Goal: Transaction & Acquisition: Purchase product/service

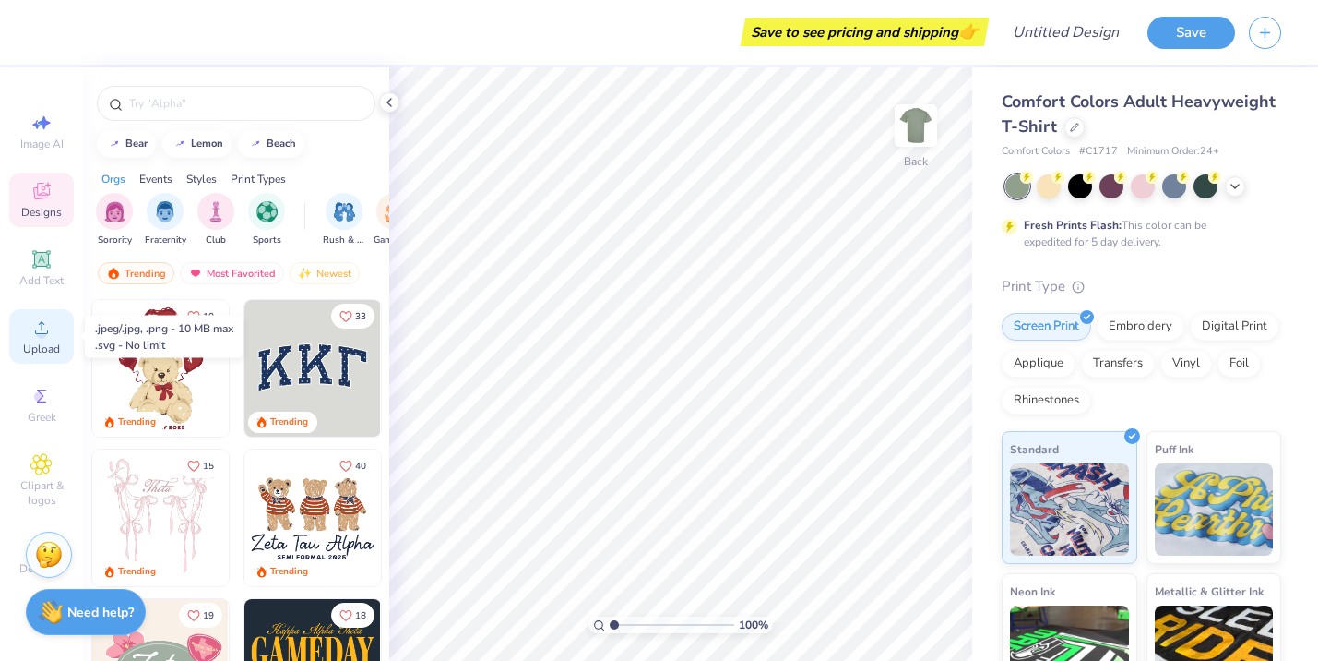
click at [41, 328] on icon at bounding box center [41, 327] width 13 height 13
click at [42, 341] on span "Upload" at bounding box center [41, 348] width 37 height 15
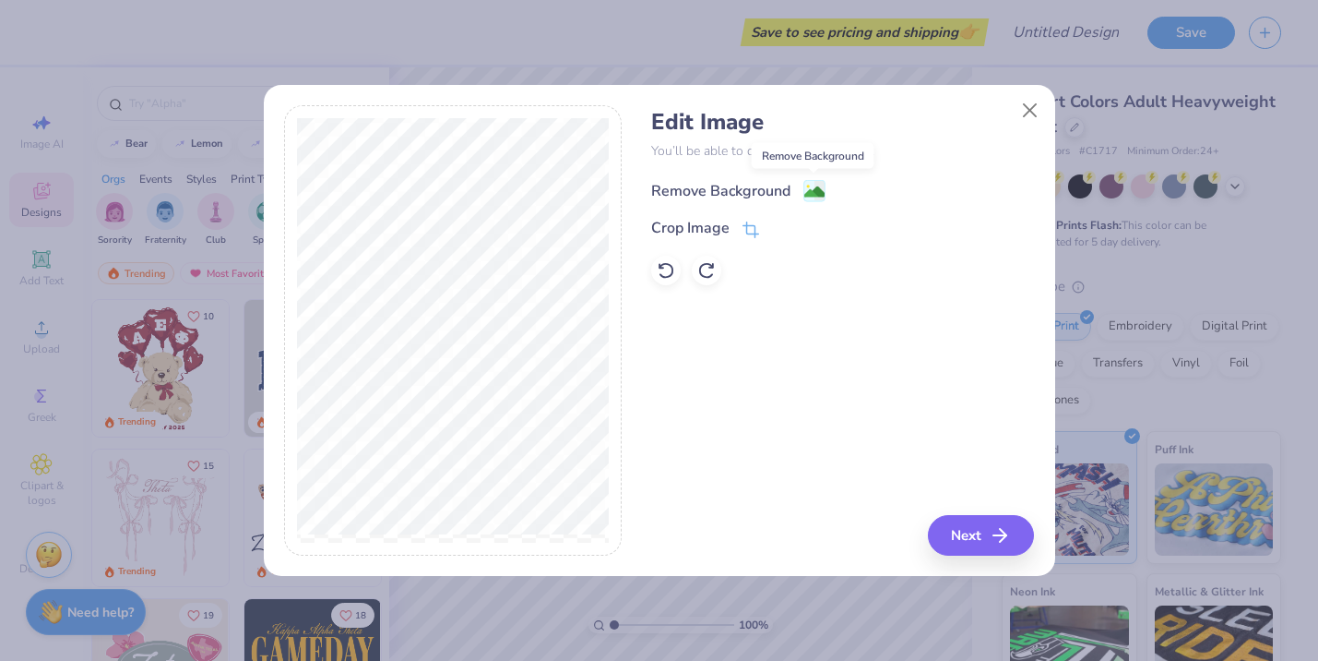
click at [808, 196] on image at bounding box center [815, 192] width 20 height 20
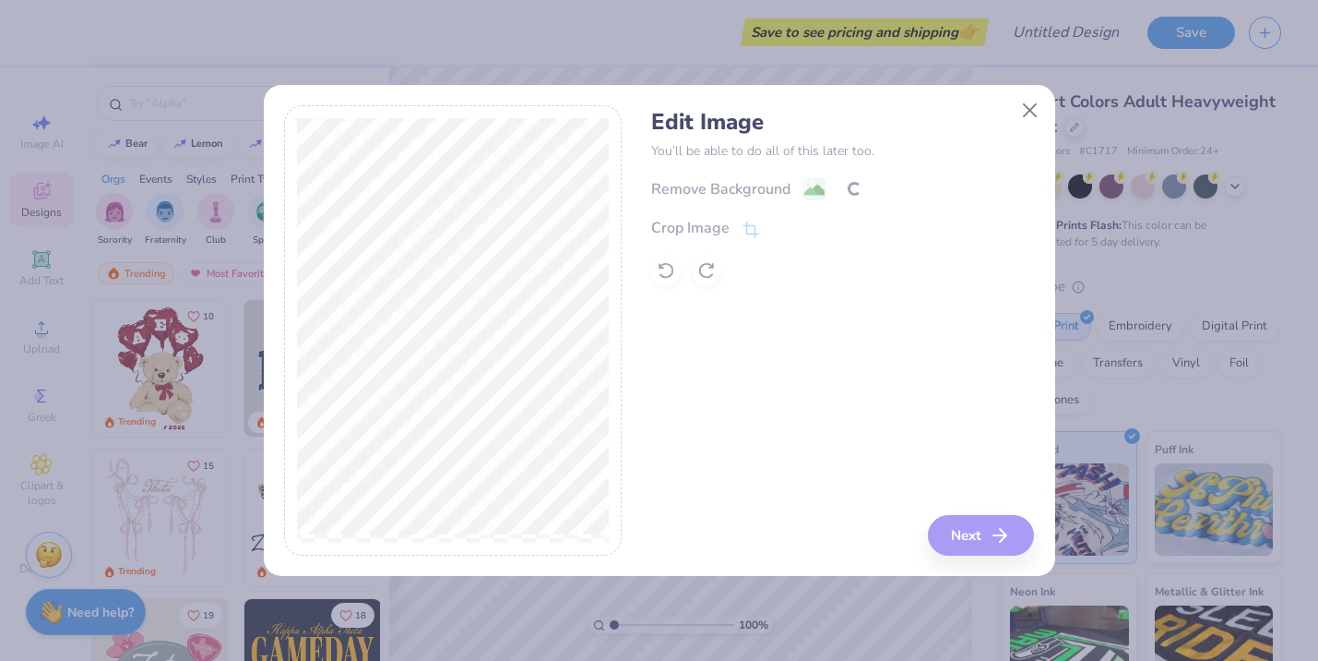
click at [821, 193] on div "Remove Background Crop Image" at bounding box center [842, 231] width 383 height 108
click at [995, 550] on div "Edit Image You’ll be able to do all of this later too. Remove Background Crop I…" at bounding box center [842, 330] width 383 height 450
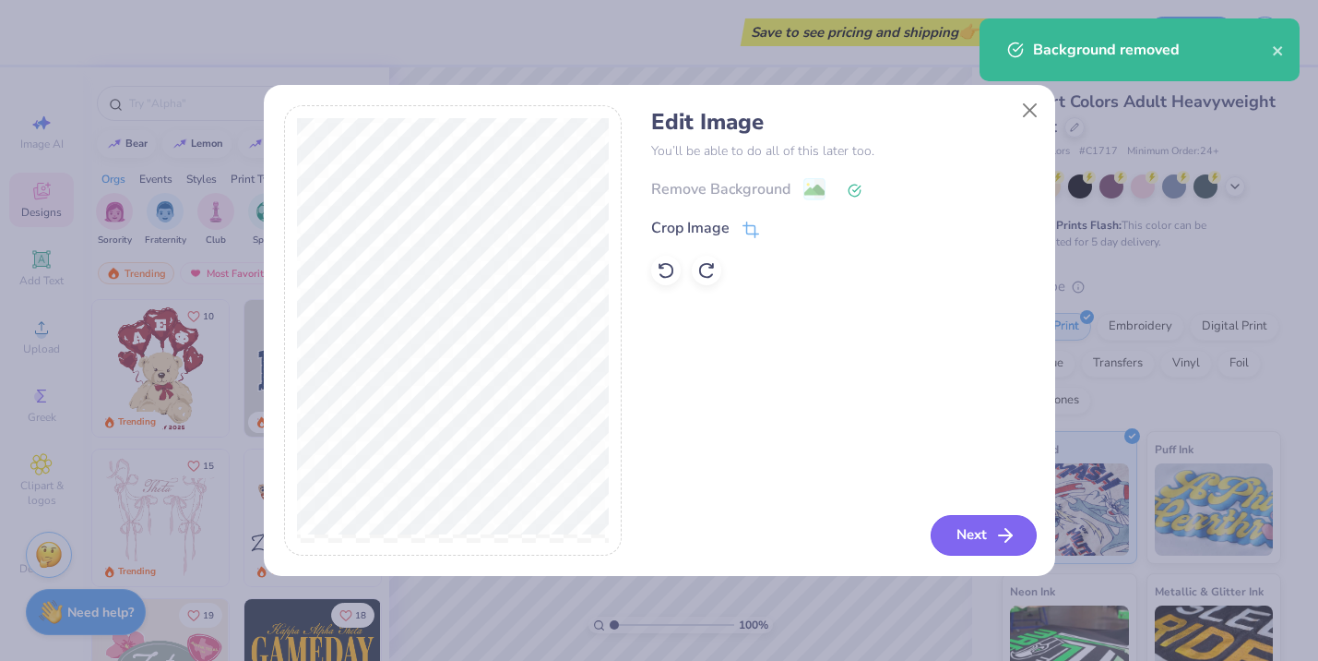
click at [976, 529] on button "Next" at bounding box center [984, 535] width 106 height 41
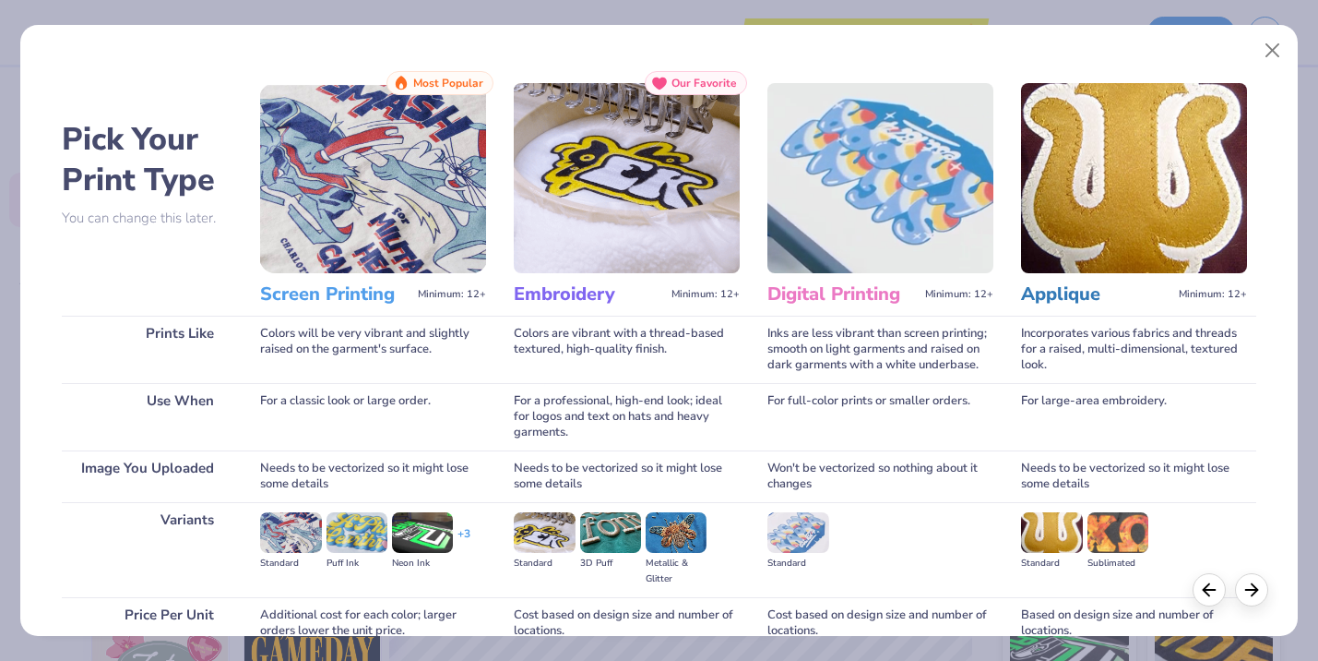
scroll to position [167, 0]
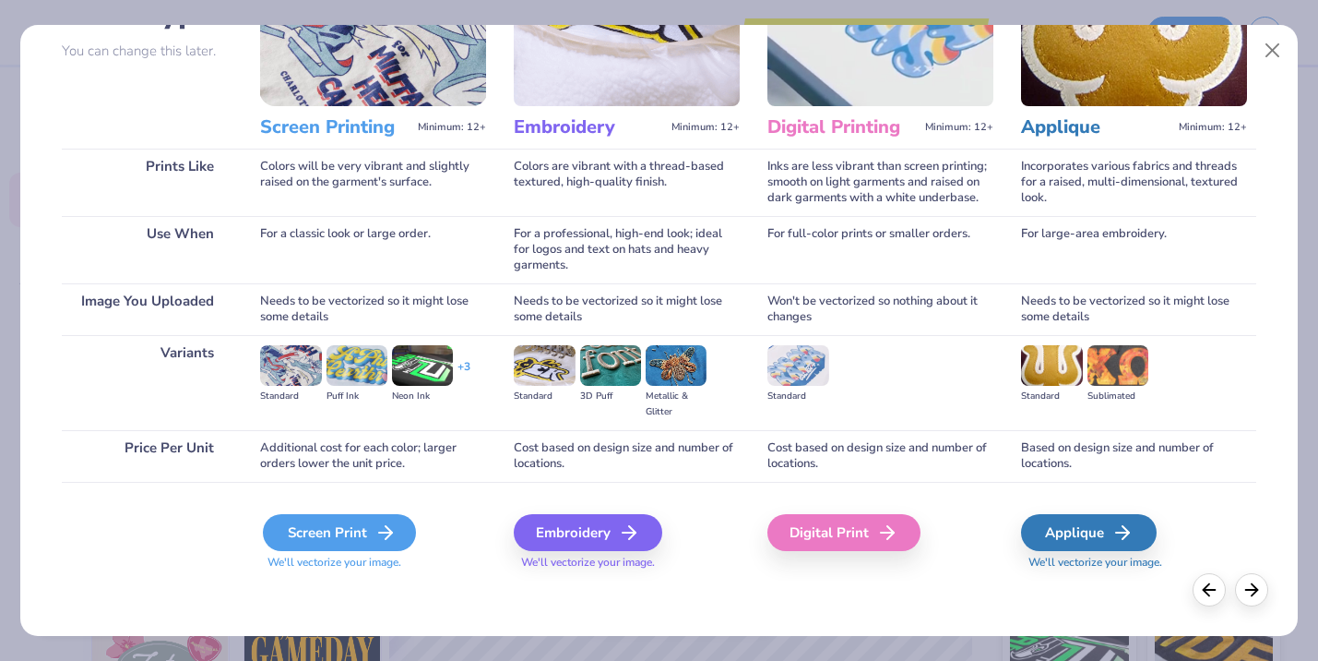
click at [327, 529] on div "Screen Print" at bounding box center [339, 532] width 153 height 37
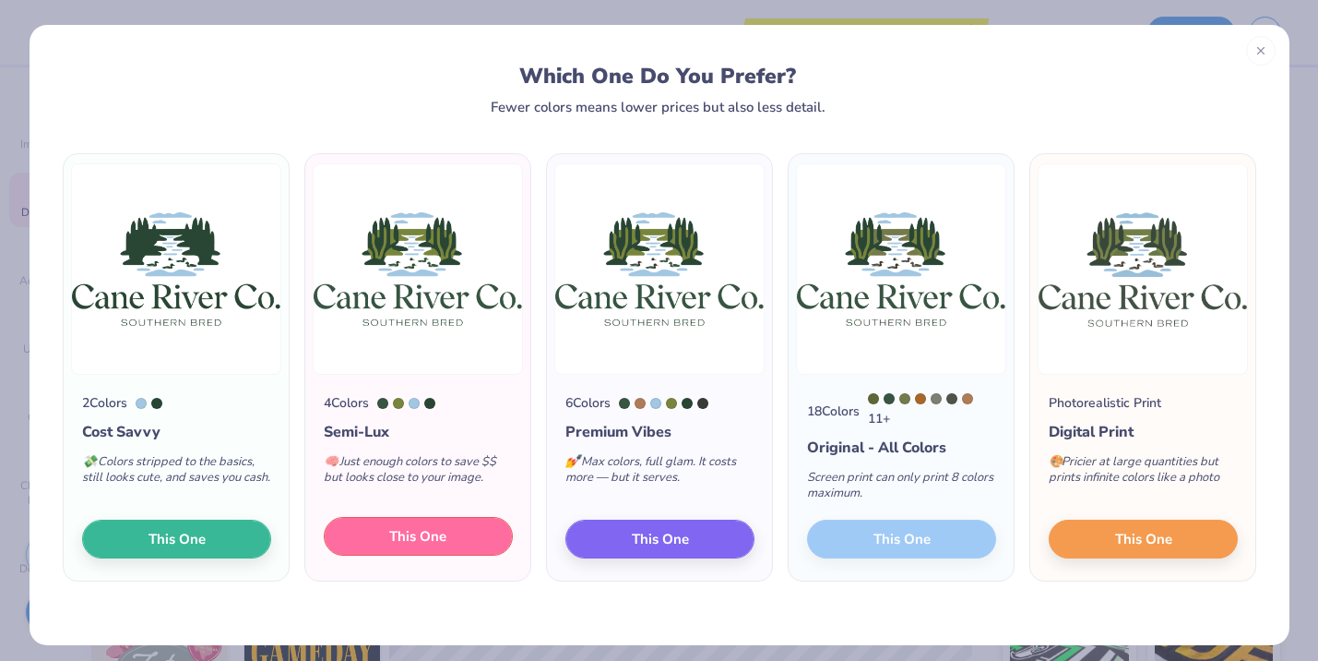
click at [435, 542] on span "This One" at bounding box center [417, 536] width 57 height 21
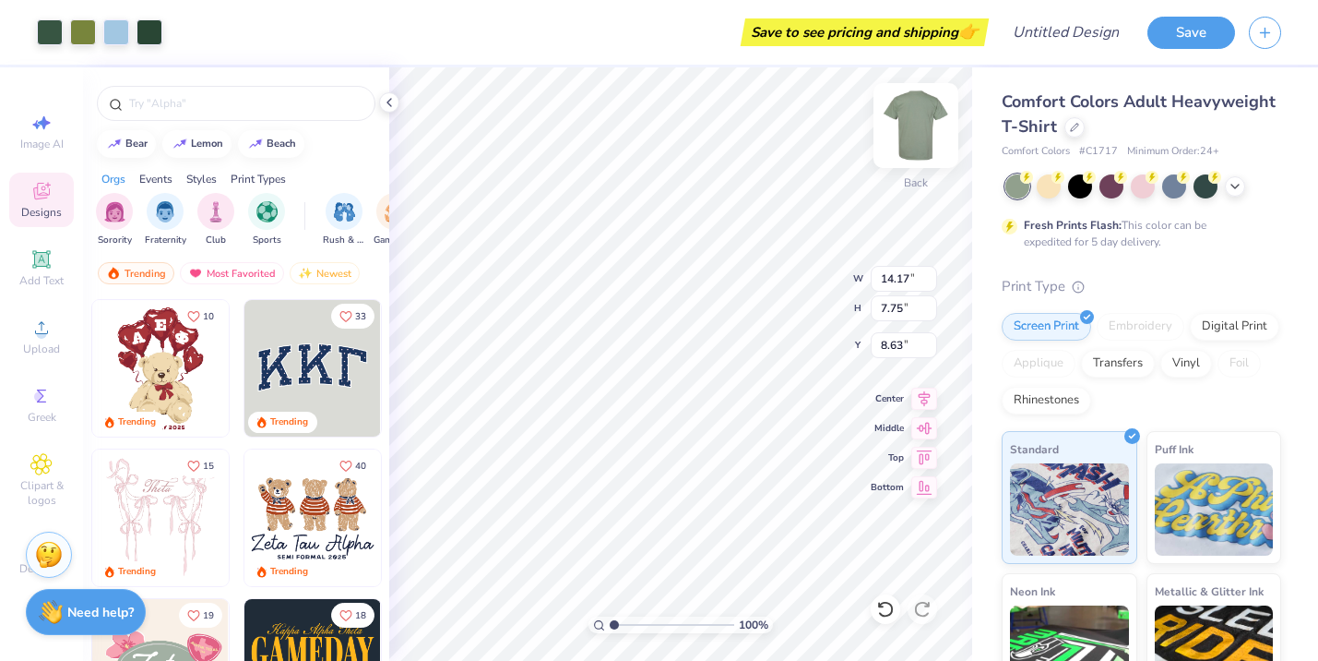
click at [914, 121] on img at bounding box center [916, 126] width 74 height 74
click at [915, 131] on img at bounding box center [916, 126] width 74 height 74
type input "3.00"
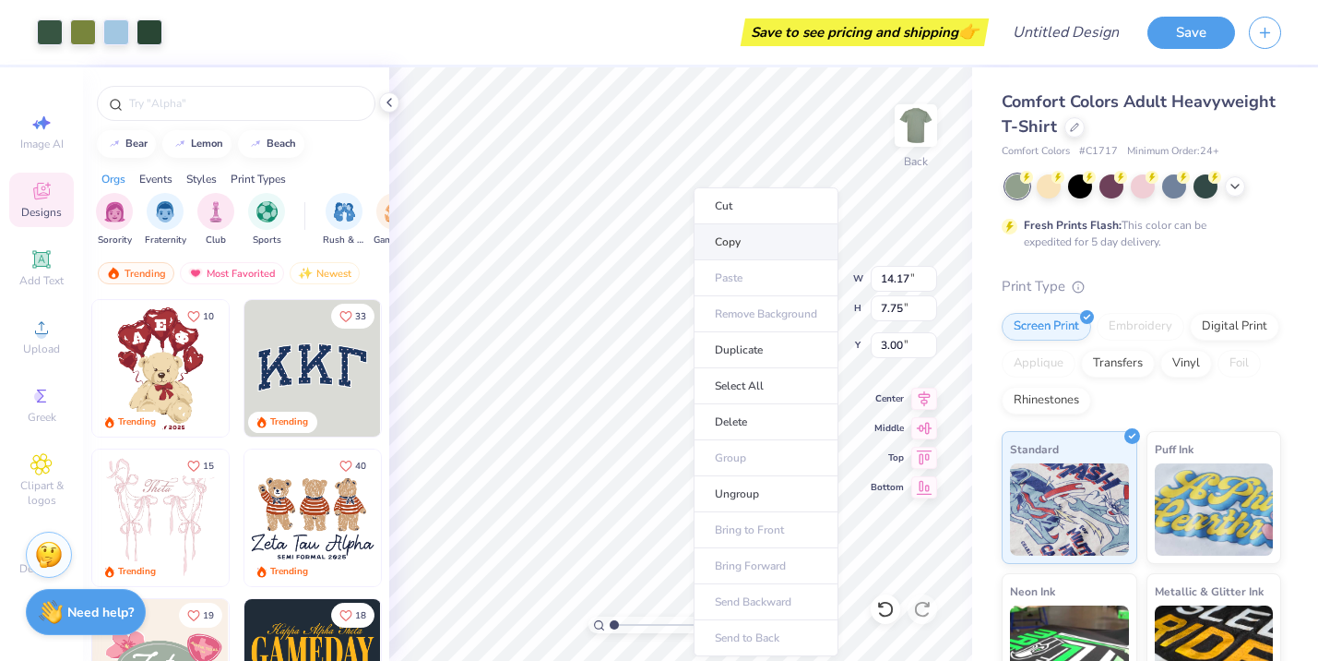
click at [745, 245] on li "Copy" at bounding box center [766, 242] width 145 height 36
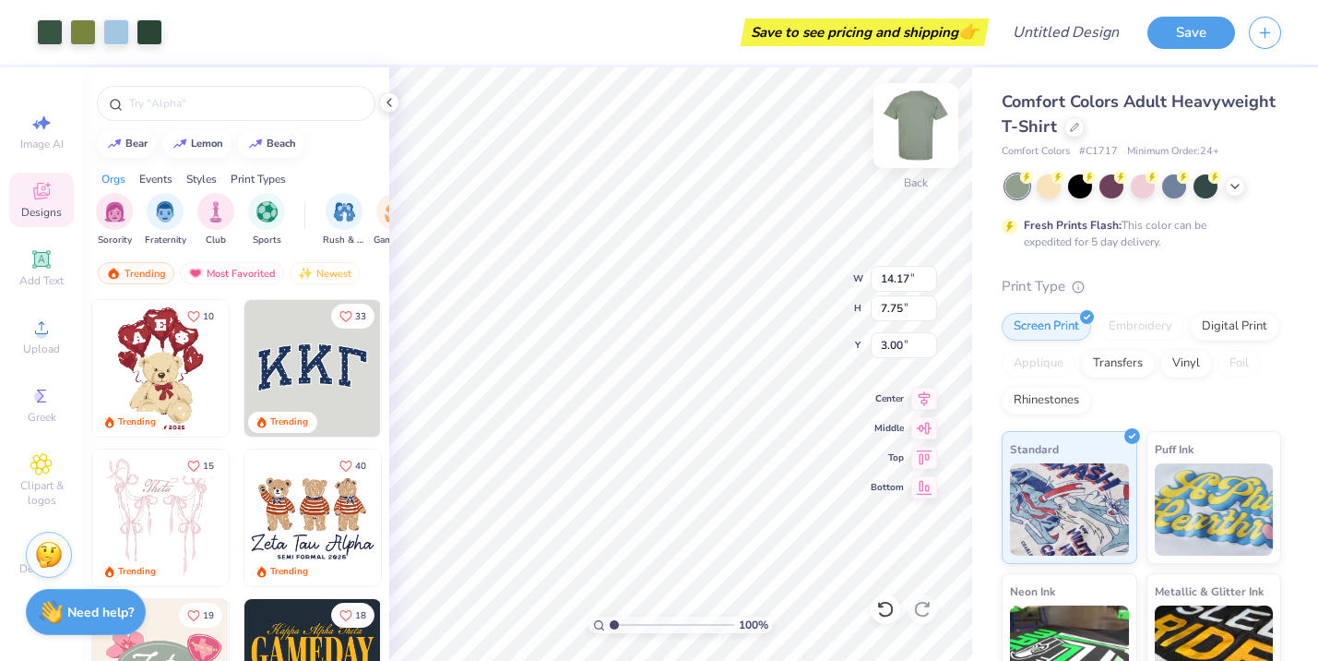
click at [926, 137] on img at bounding box center [916, 126] width 74 height 74
type input "3.00"
click at [915, 139] on img at bounding box center [916, 126] width 74 height 74
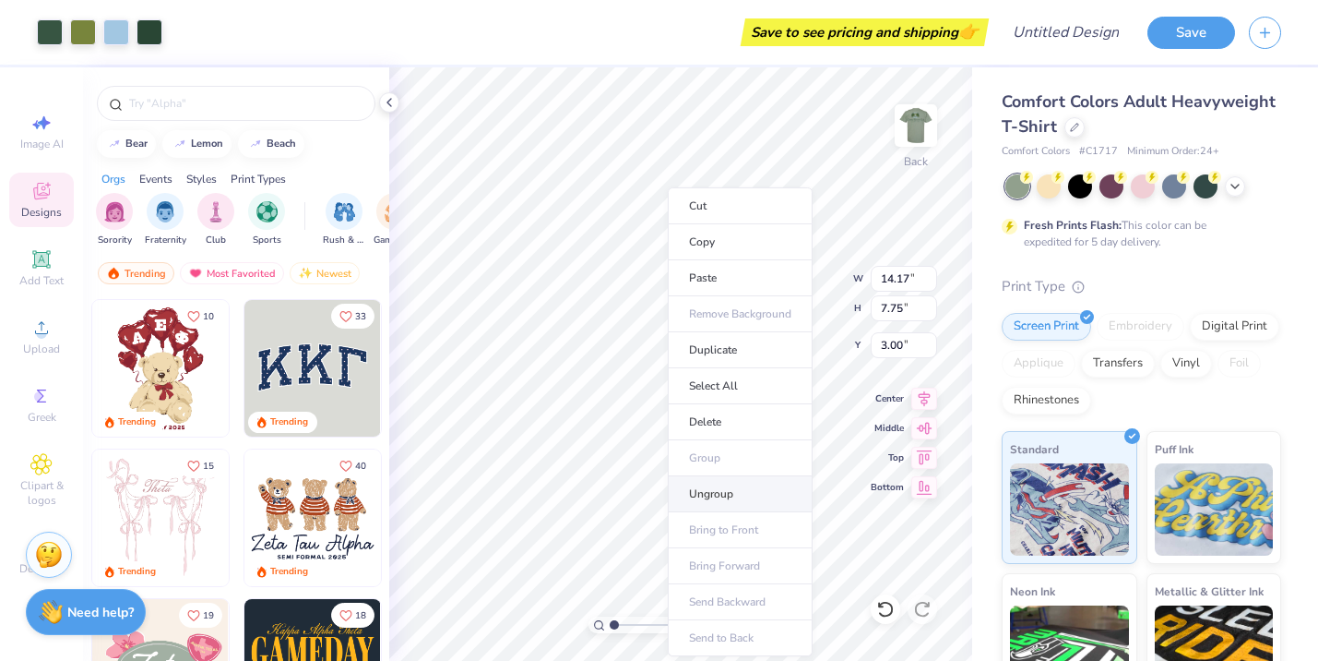
click at [730, 478] on li "Ungroup" at bounding box center [740, 494] width 145 height 36
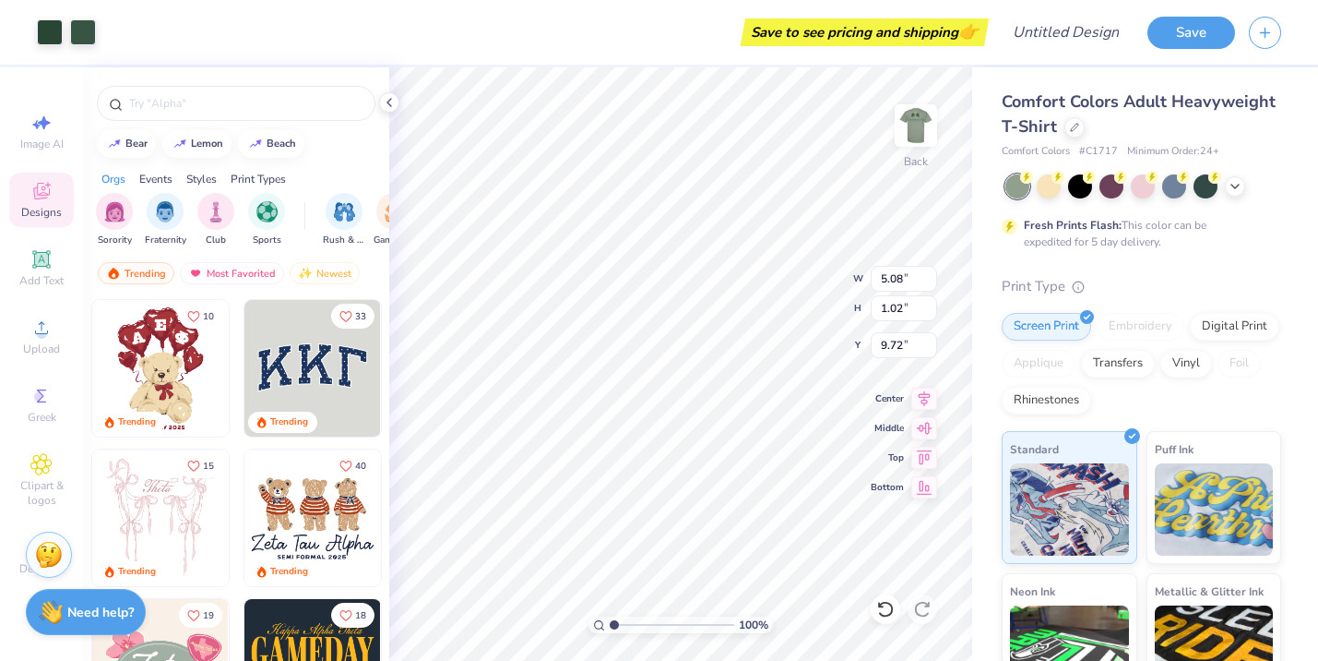
type input "5.08"
type input "1.02"
type input "3.00"
click at [924, 125] on img at bounding box center [916, 126] width 74 height 74
click at [924, 125] on img at bounding box center [916, 125] width 37 height 37
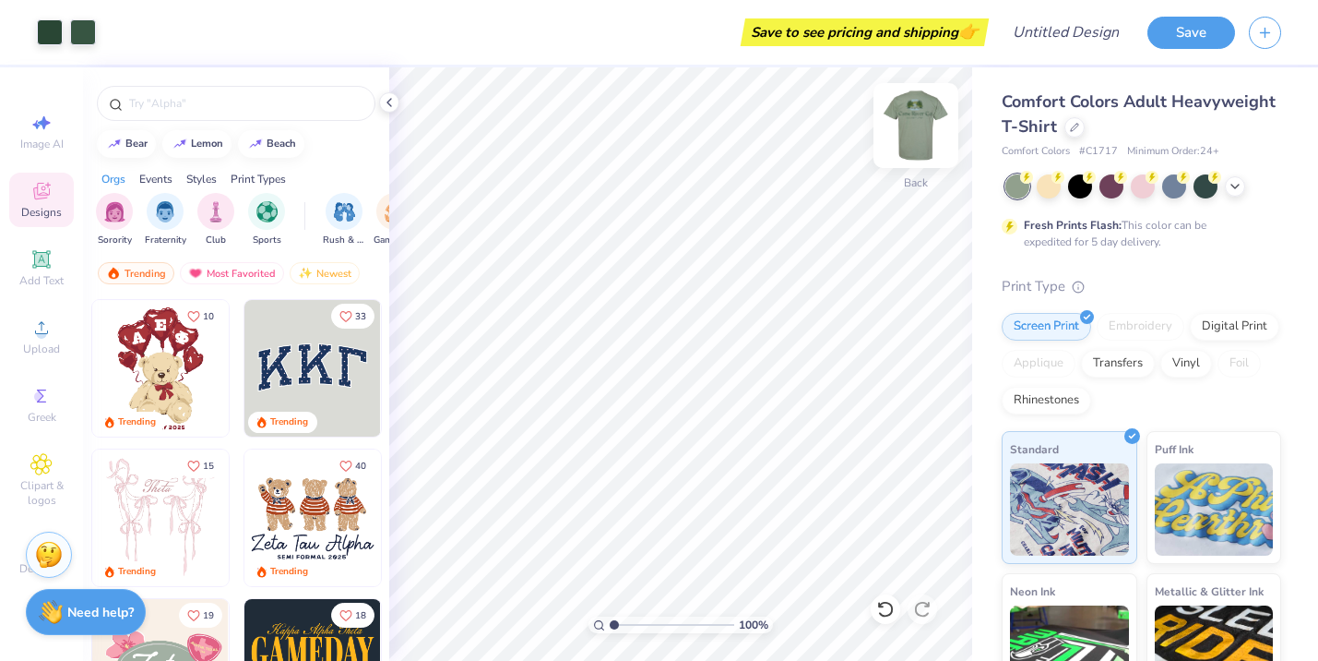
click at [900, 137] on img at bounding box center [916, 126] width 74 height 74
click at [1043, 187] on div at bounding box center [1049, 185] width 24 height 24
click at [1077, 185] on div at bounding box center [1080, 185] width 24 height 24
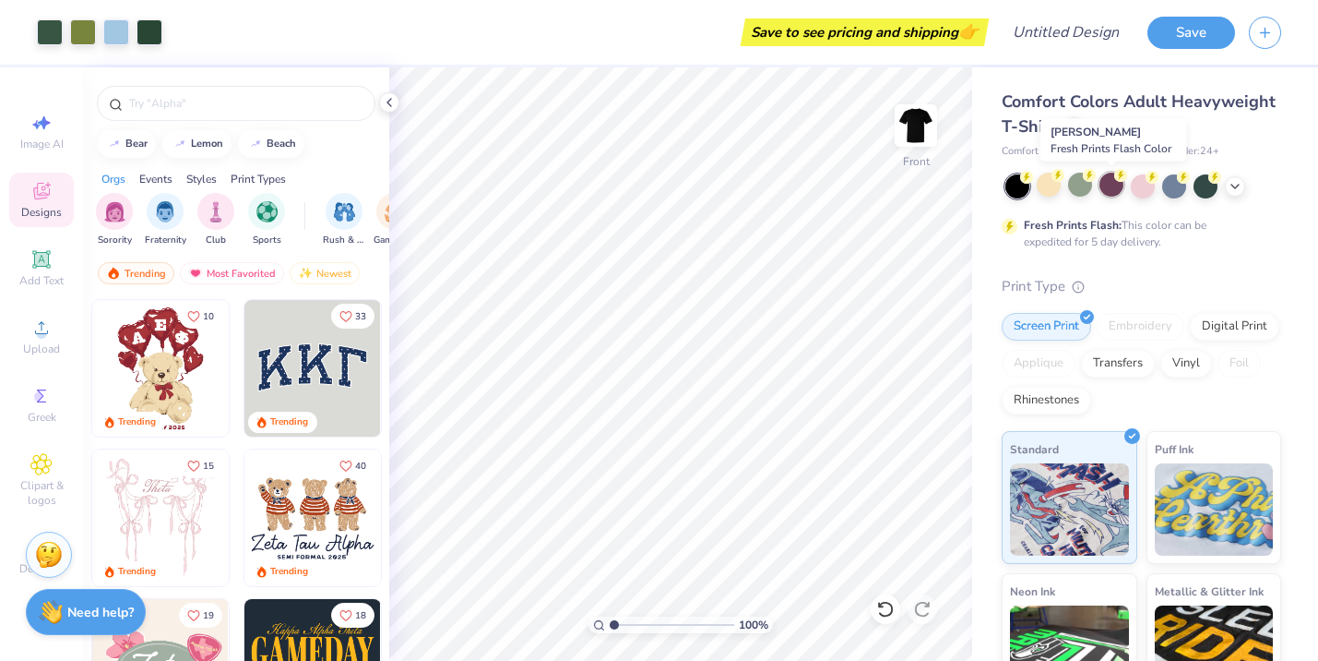
click at [1109, 189] on div at bounding box center [1112, 185] width 24 height 24
click at [1137, 189] on div at bounding box center [1143, 185] width 24 height 24
click at [1177, 188] on div at bounding box center [1174, 185] width 24 height 24
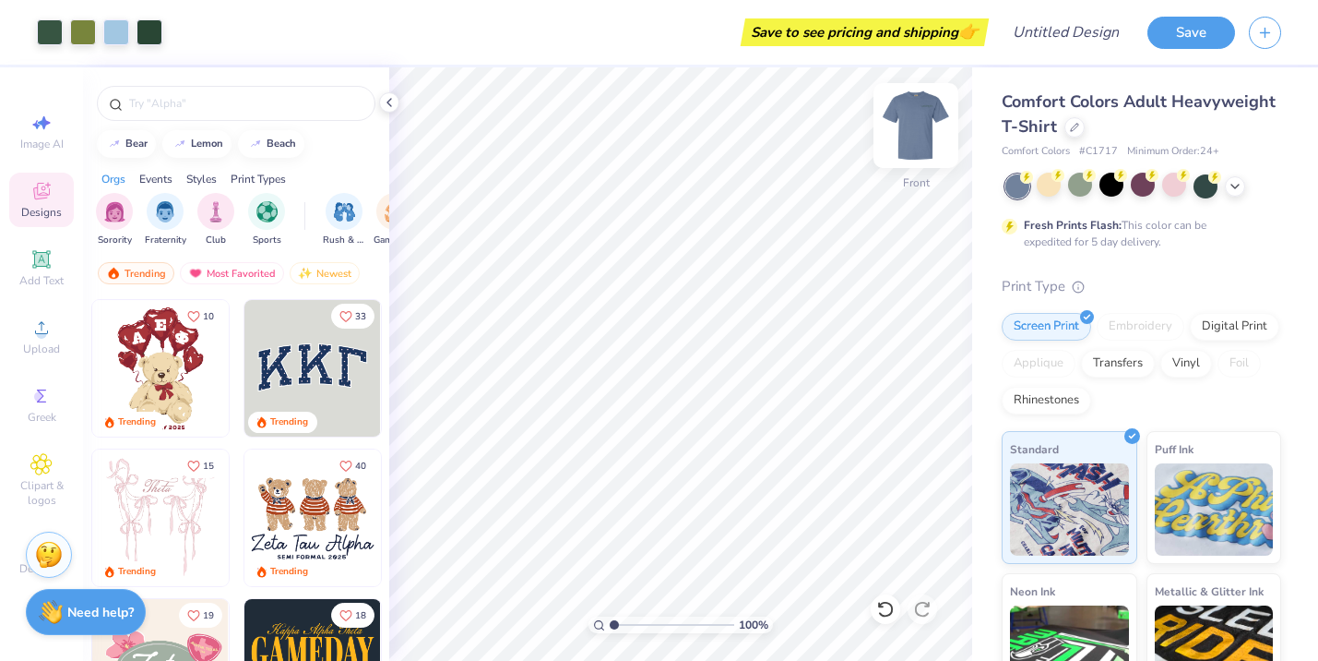
click at [903, 132] on img at bounding box center [916, 126] width 74 height 74
click at [1230, 186] on icon at bounding box center [1235, 184] width 15 height 15
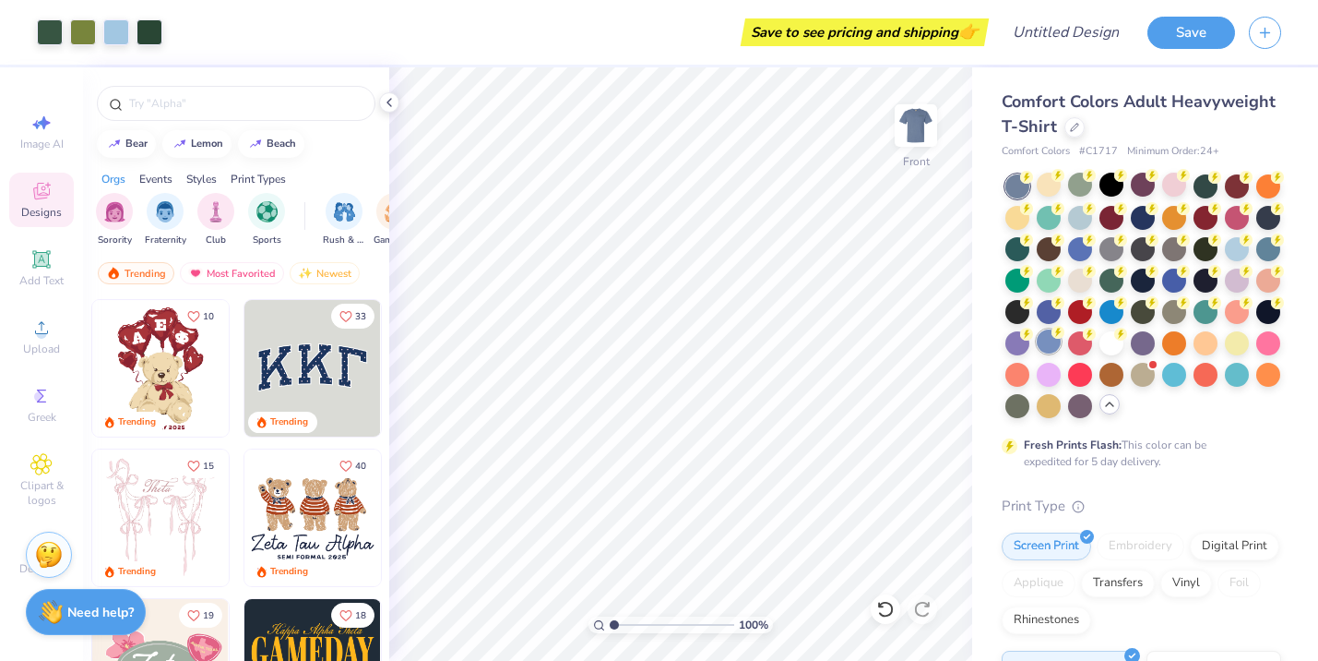
click at [1045, 340] on div at bounding box center [1049, 341] width 24 height 24
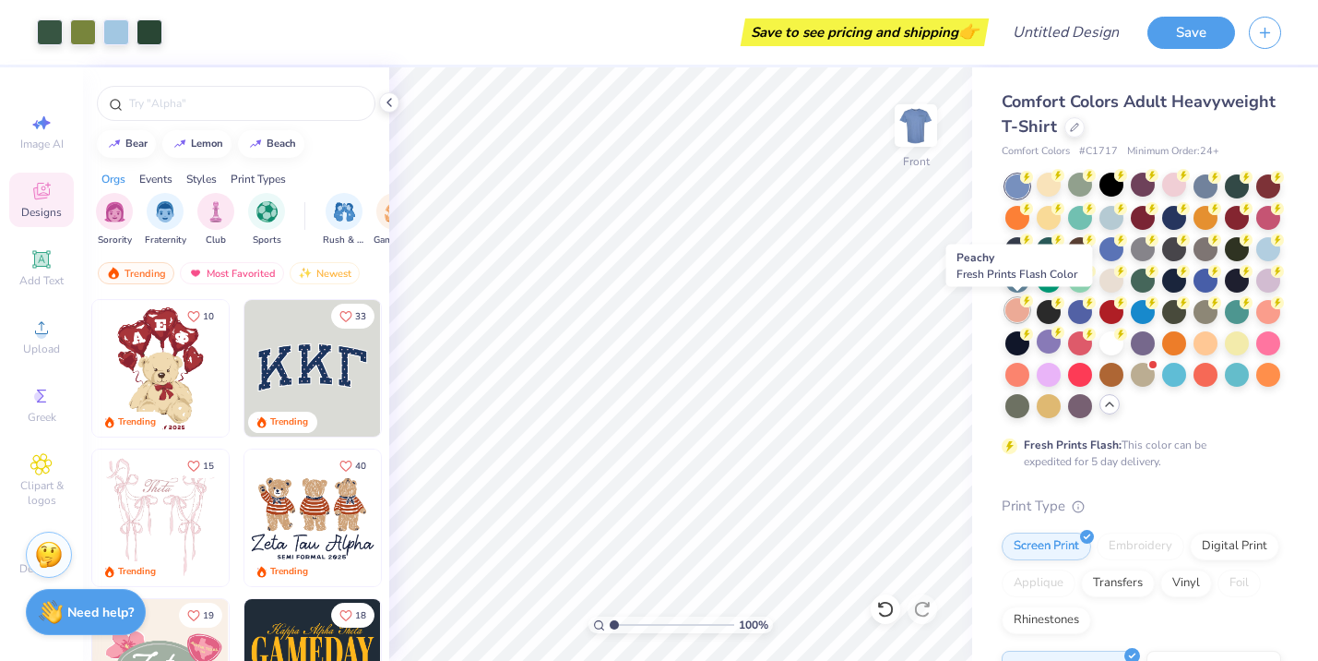
click at [1018, 309] on div at bounding box center [1018, 310] width 24 height 24
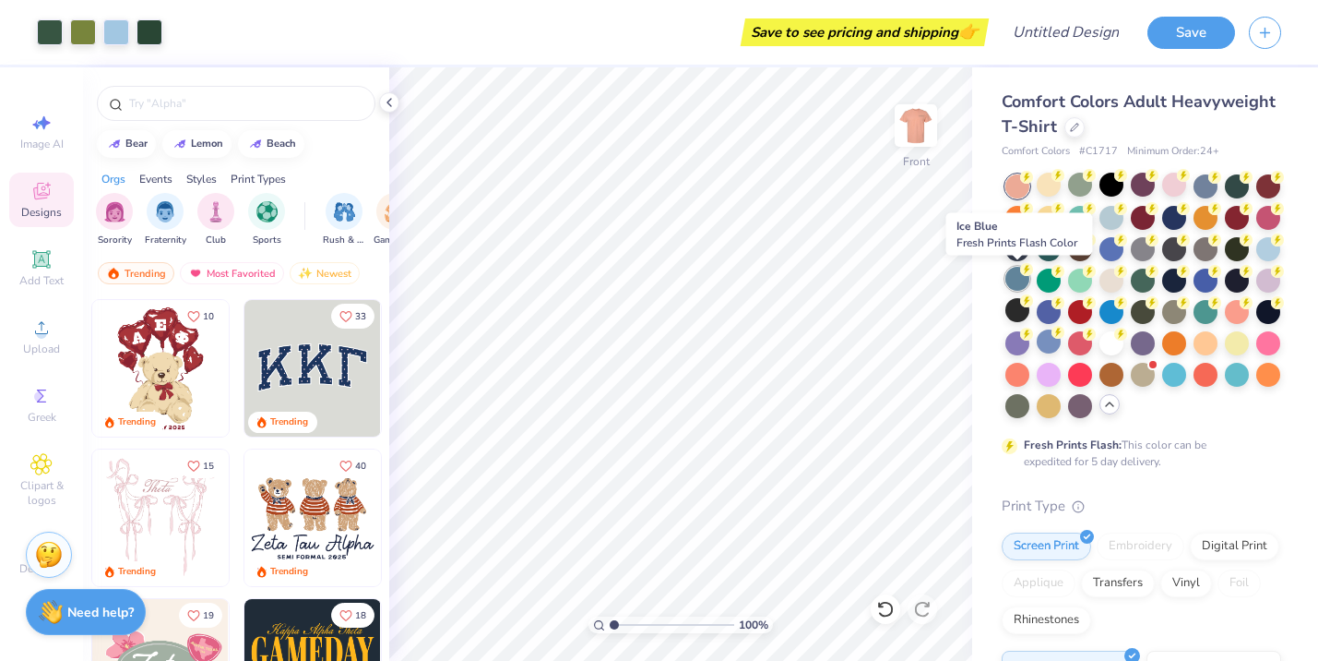
click at [1017, 276] on div at bounding box center [1018, 279] width 24 height 24
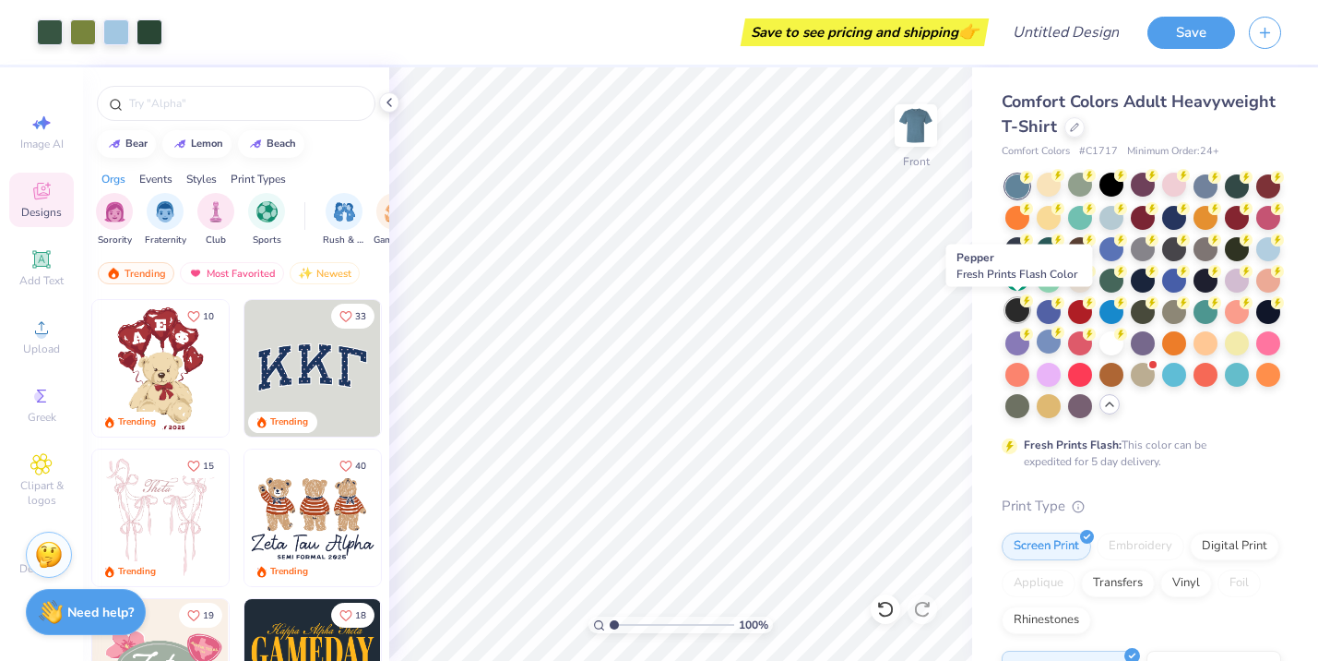
click at [1019, 307] on div at bounding box center [1018, 310] width 24 height 24
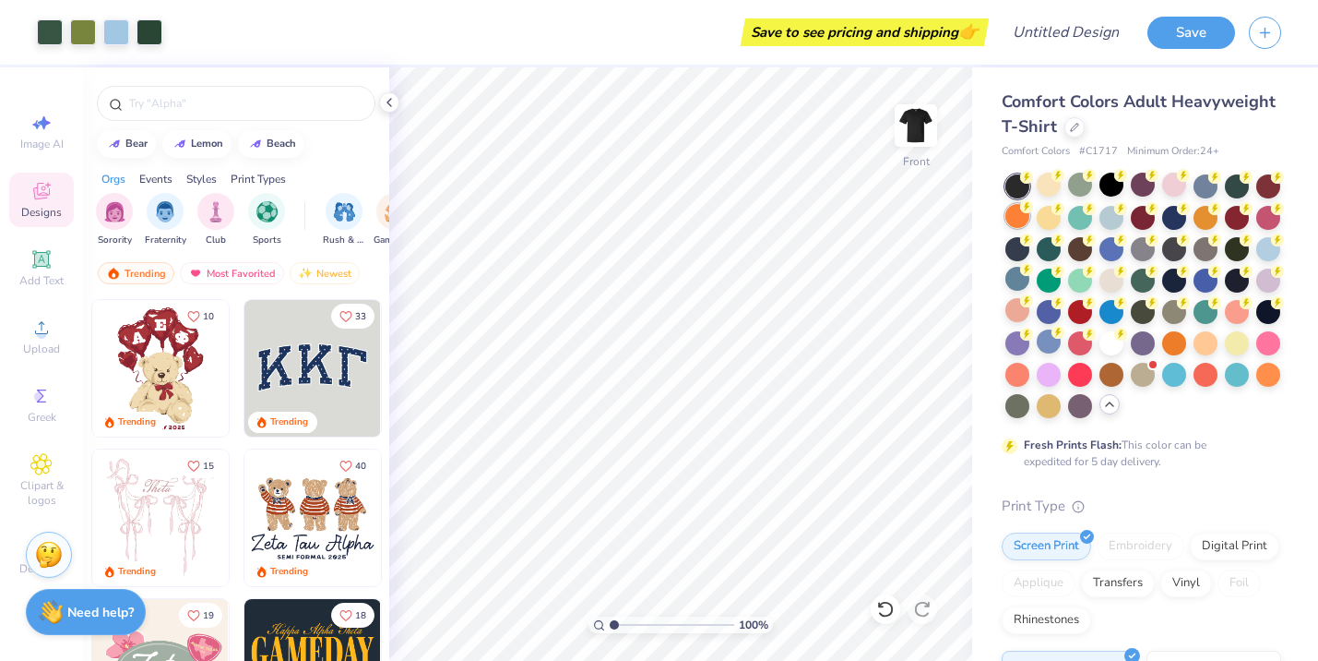
click at [1017, 215] on div at bounding box center [1018, 216] width 24 height 24
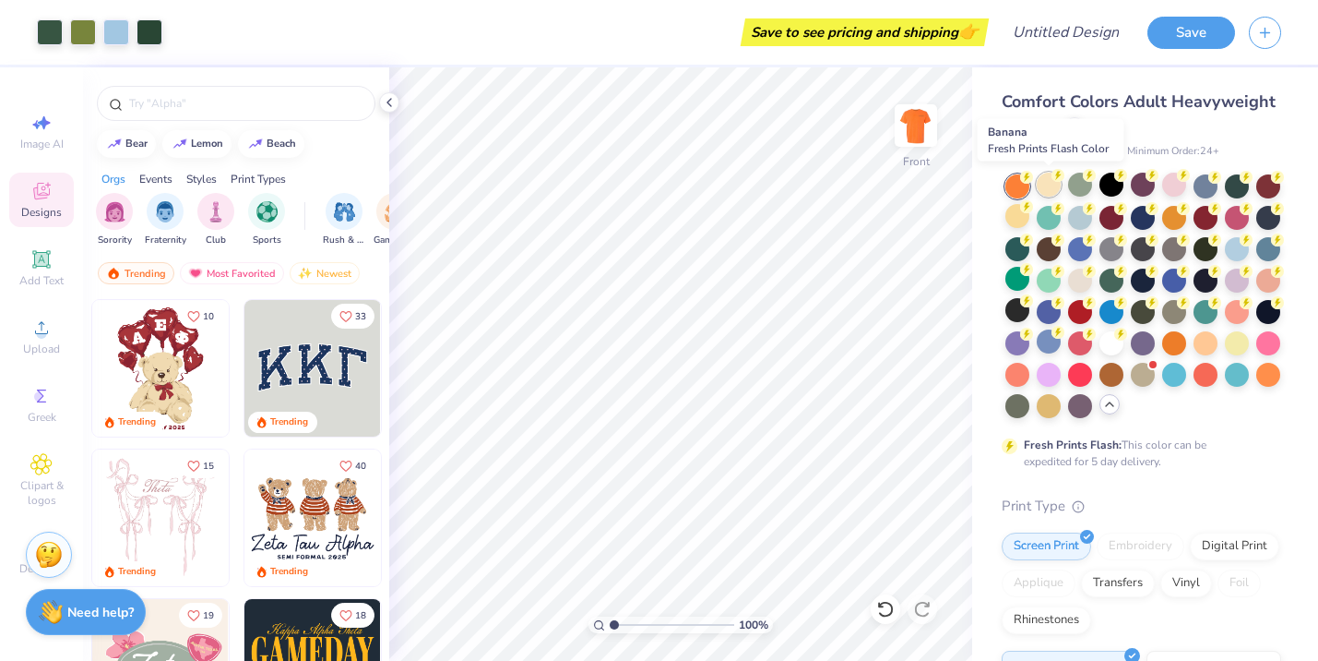
click at [1044, 191] on div at bounding box center [1049, 185] width 24 height 24
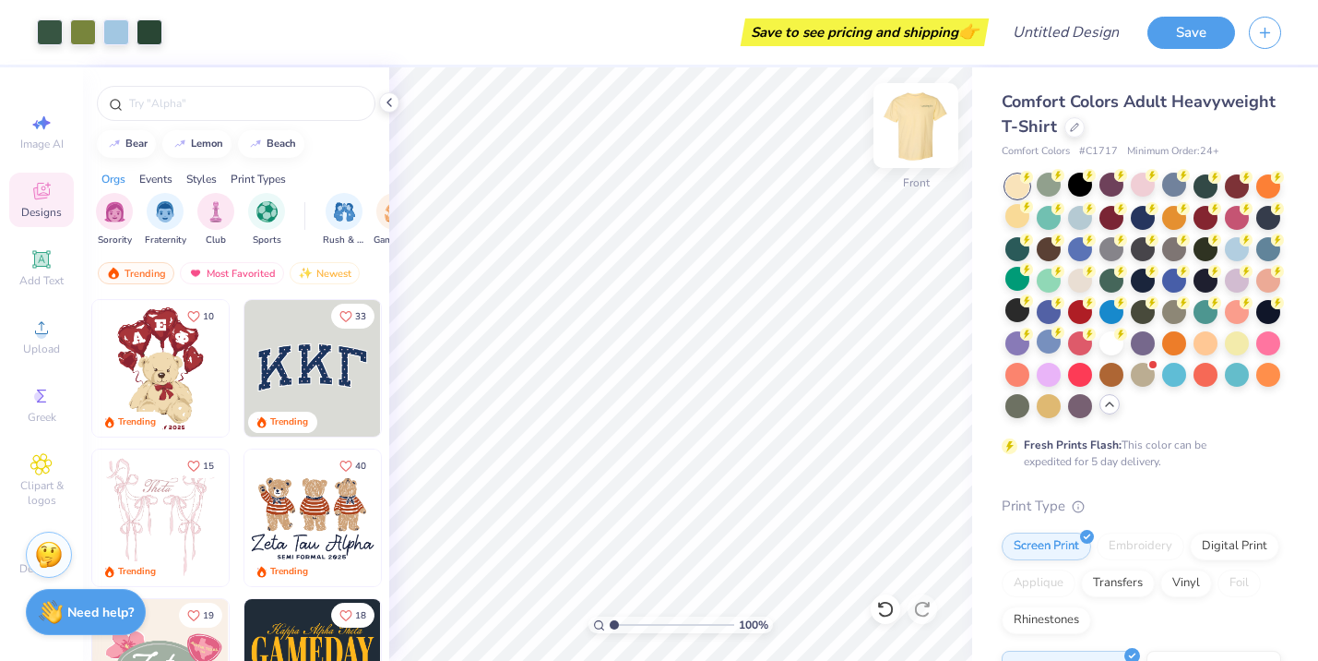
click at [912, 131] on img at bounding box center [916, 126] width 74 height 74
click at [912, 129] on img at bounding box center [916, 126] width 74 height 74
click at [924, 145] on img at bounding box center [916, 126] width 74 height 74
click at [924, 144] on img at bounding box center [916, 126] width 74 height 74
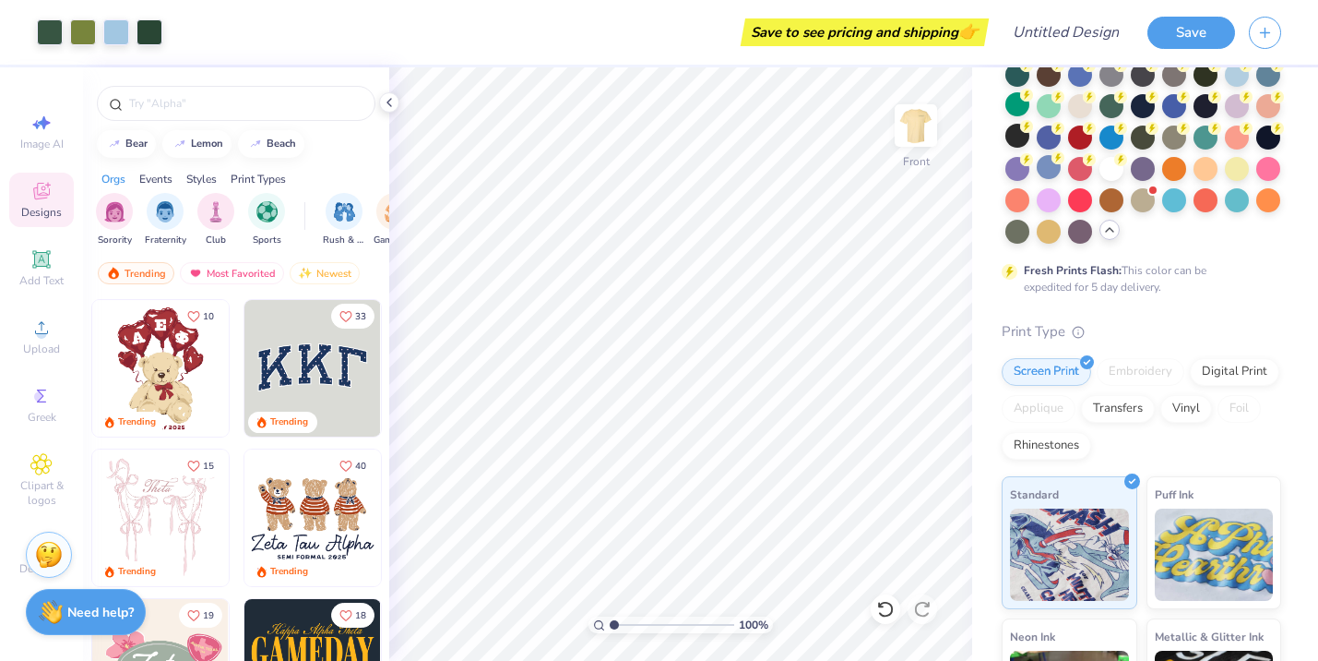
scroll to position [178, 0]
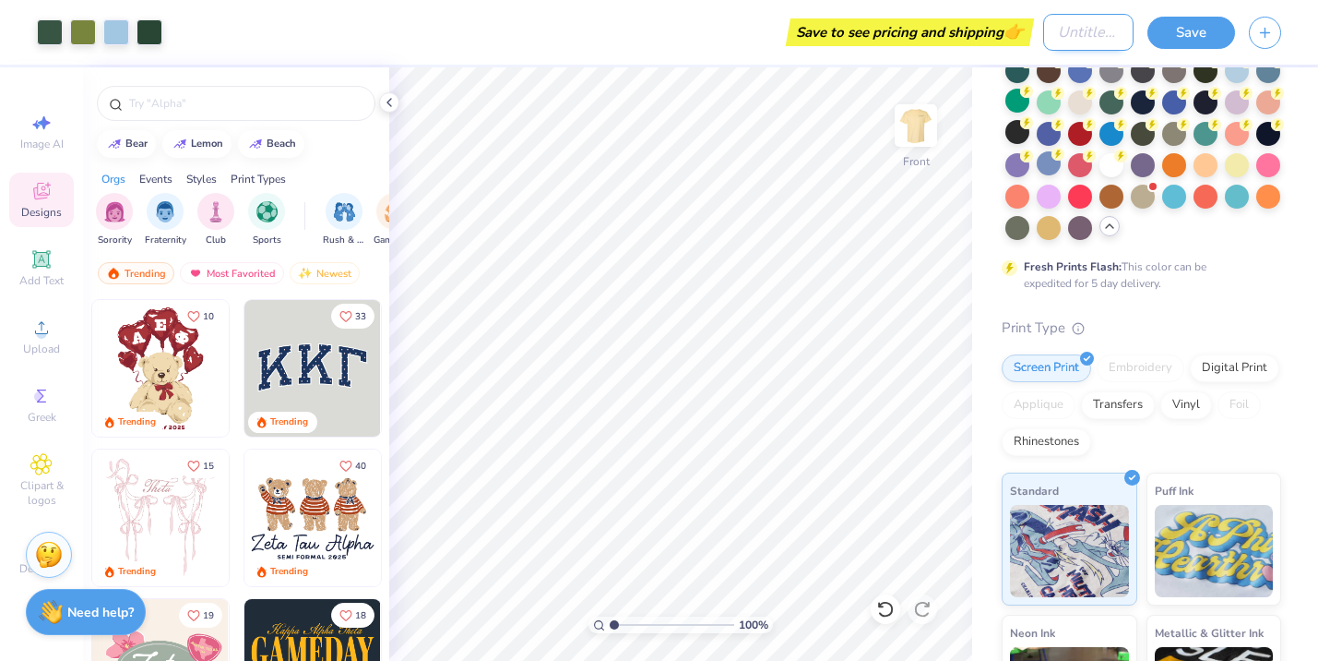
click at [1091, 38] on input "Design Title" at bounding box center [1088, 32] width 90 height 37
type input "Cane River Co."
click at [1194, 32] on button "Save" at bounding box center [1192, 30] width 88 height 32
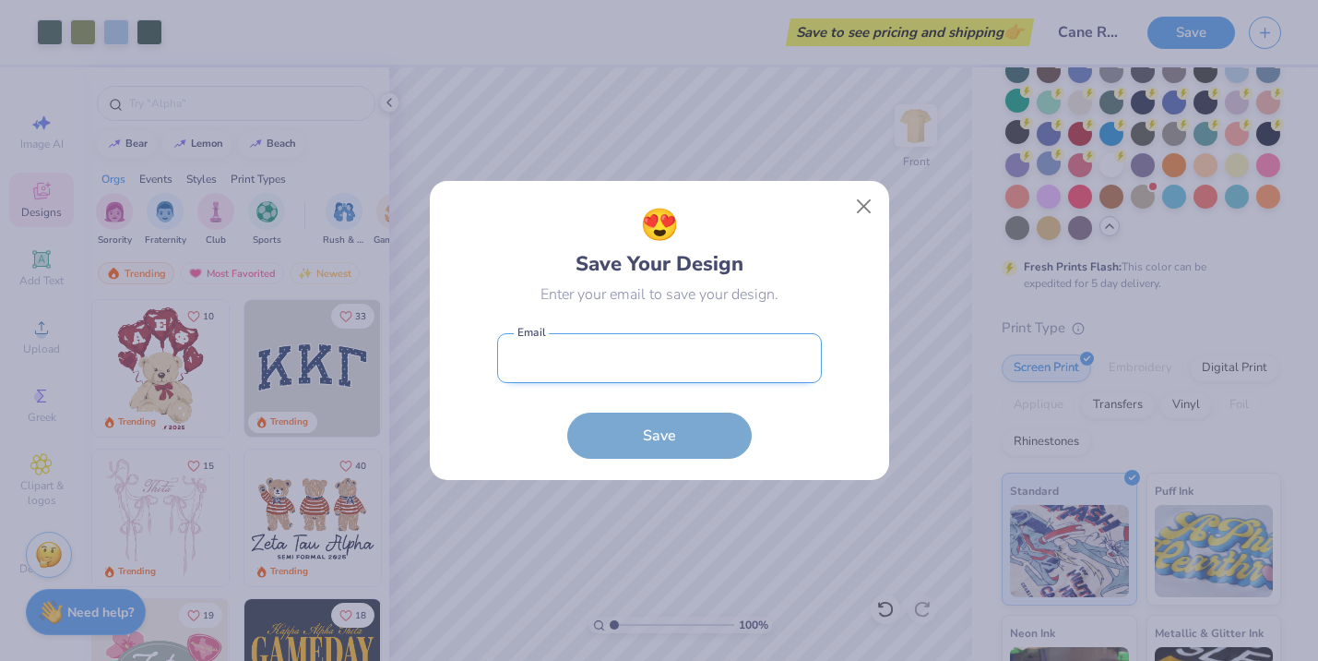
click at [686, 355] on input "email" at bounding box center [659, 358] width 325 height 51
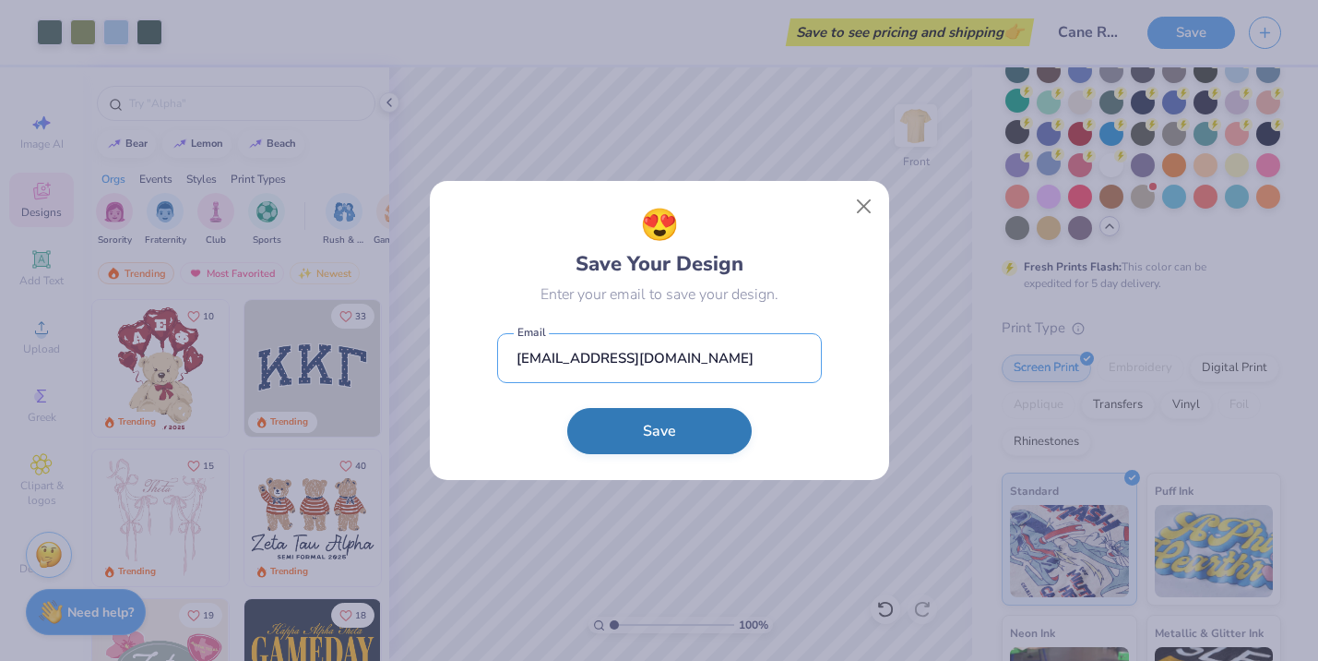
type input "[EMAIL_ADDRESS][DOMAIN_NAME]"
click at [710, 450] on button "Save" at bounding box center [659, 431] width 185 height 46
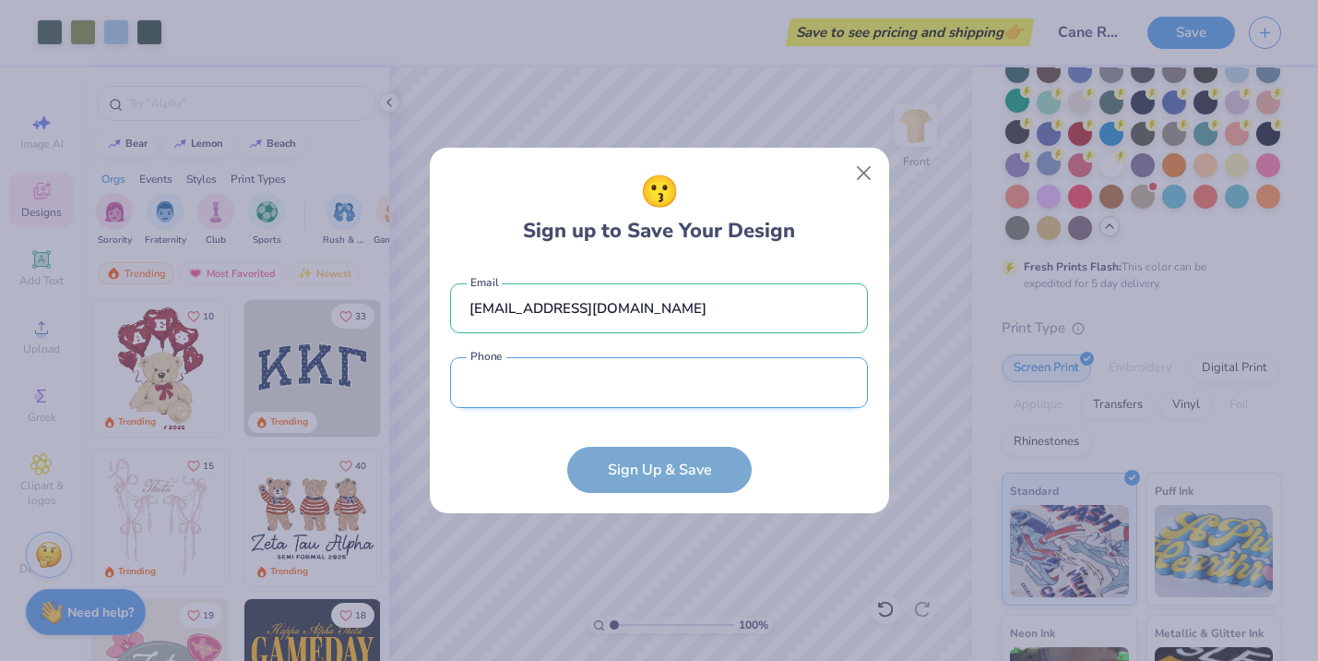
click at [664, 377] on input "tel" at bounding box center [659, 382] width 418 height 51
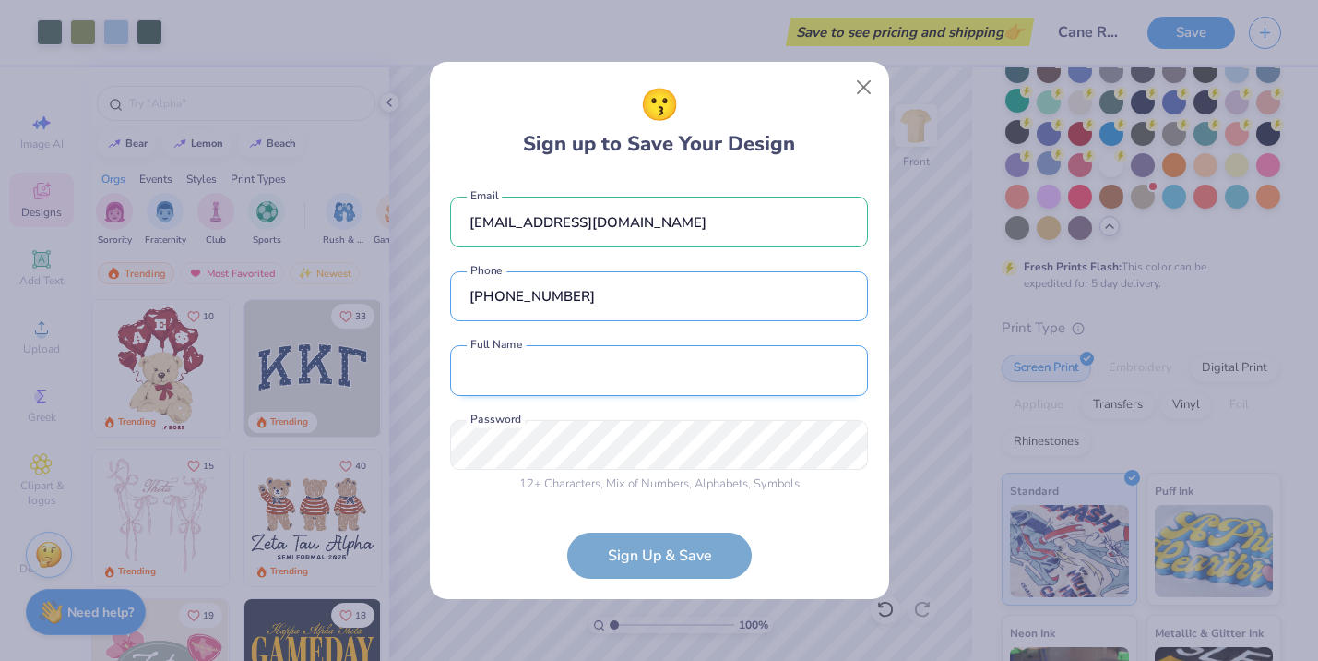
type input "[PHONE_NUMBER]"
click at [599, 363] on input "text" at bounding box center [659, 370] width 418 height 51
type input "[PERSON_NAME]"
click at [663, 532] on form "[EMAIL_ADDRESS][DOMAIN_NAME] Email [PHONE_NUMBER] Phone [PERSON_NAME] Full Name…" at bounding box center [659, 378] width 418 height 400
click at [659, 548] on form "[EMAIL_ADDRESS][DOMAIN_NAME] Email [PHONE_NUMBER] Phone [PERSON_NAME] Full Name…" at bounding box center [659, 378] width 418 height 400
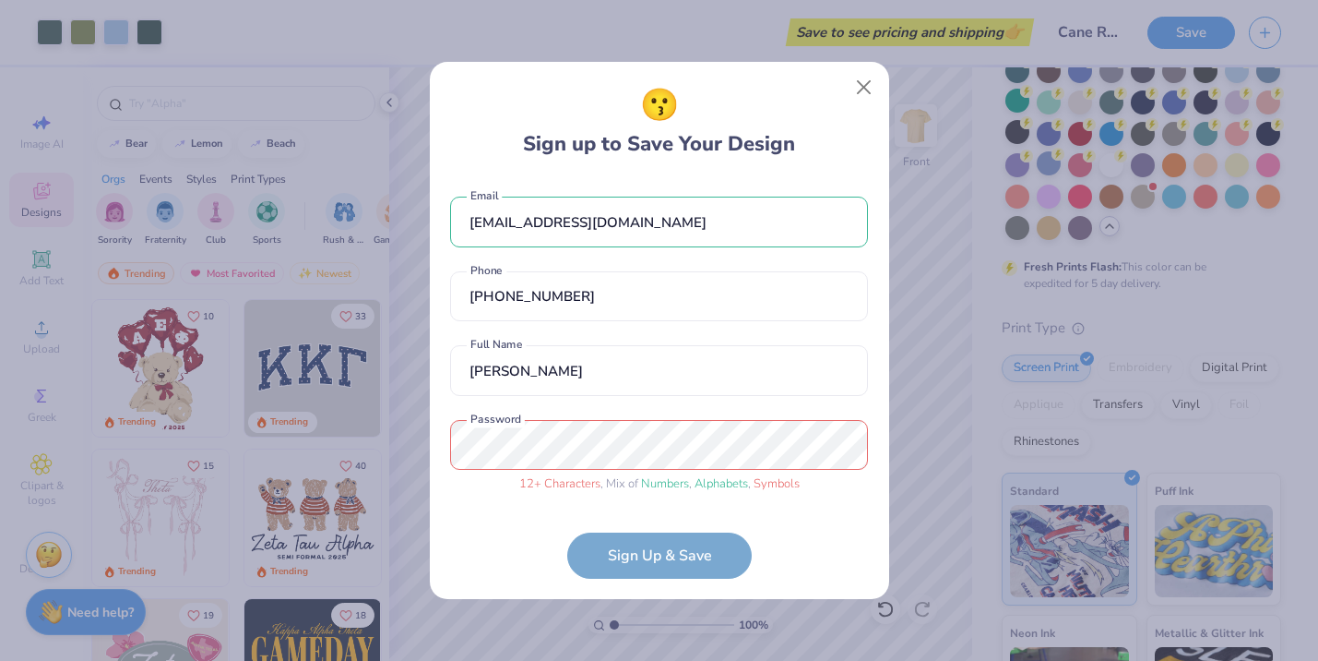
click at [660, 556] on form "[EMAIL_ADDRESS][DOMAIN_NAME] Email [PHONE_NUMBER] Phone [PERSON_NAME] Full Name…" at bounding box center [659, 378] width 418 height 400
click at [673, 554] on form "[EMAIL_ADDRESS][DOMAIN_NAME] Email [PHONE_NUMBER] Phone [PERSON_NAME] Full Name…" at bounding box center [659, 378] width 418 height 400
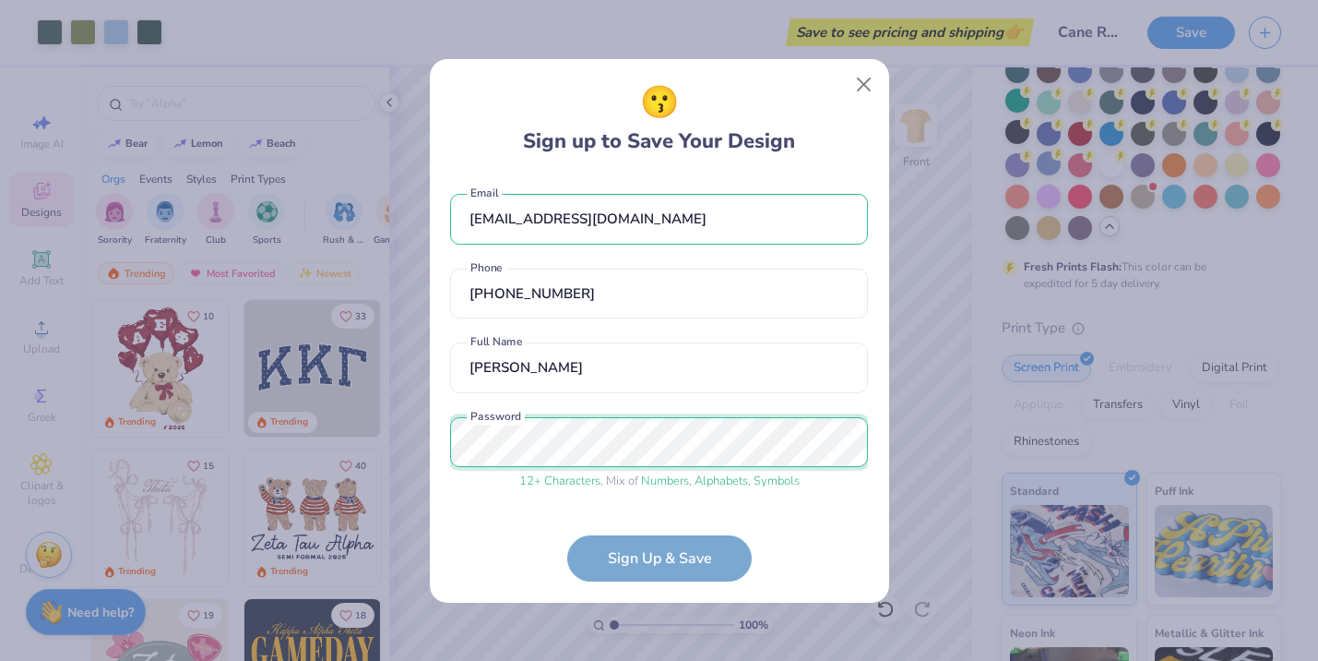
scroll to position [64, 0]
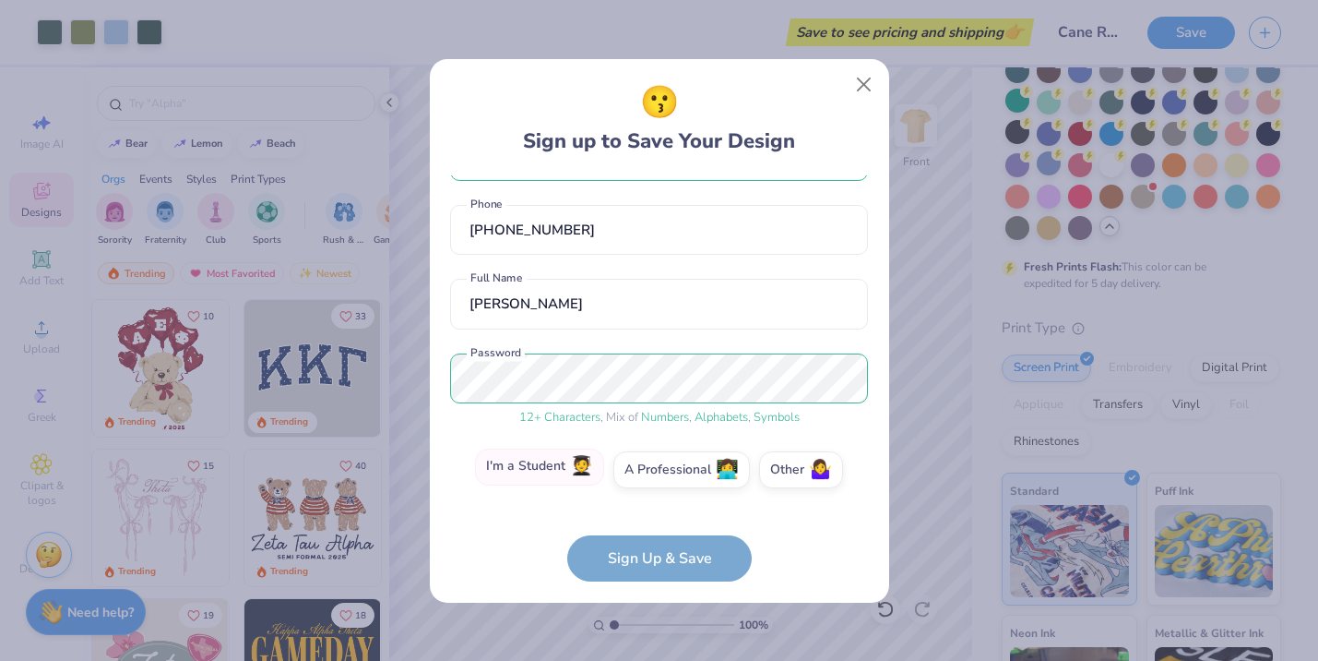
click at [574, 464] on label "I'm a Student 🧑‍🎓" at bounding box center [539, 466] width 129 height 37
click at [653, 531] on input "I'm a Student 🧑‍🎓" at bounding box center [659, 537] width 12 height 12
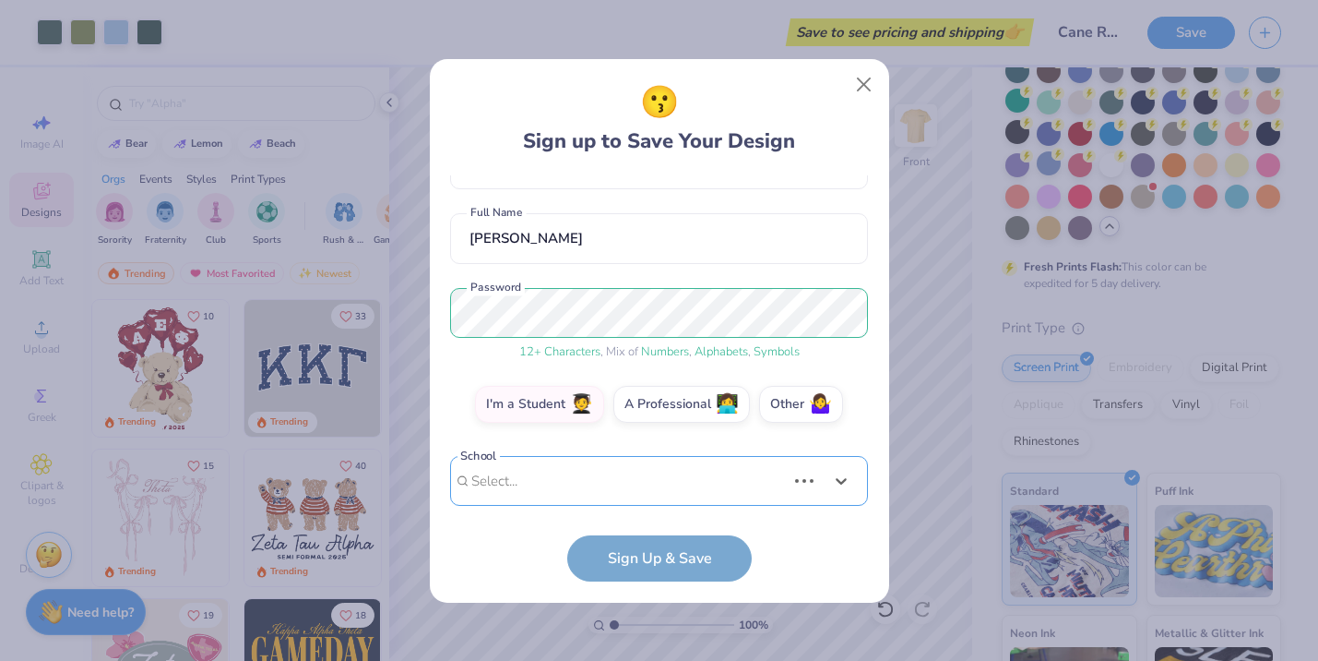
click at [635, 489] on div "[EMAIL_ADDRESS][DOMAIN_NAME] Email [PHONE_NUMBER] Phone [PERSON_NAME] Full Name…" at bounding box center [659, 340] width 418 height 330
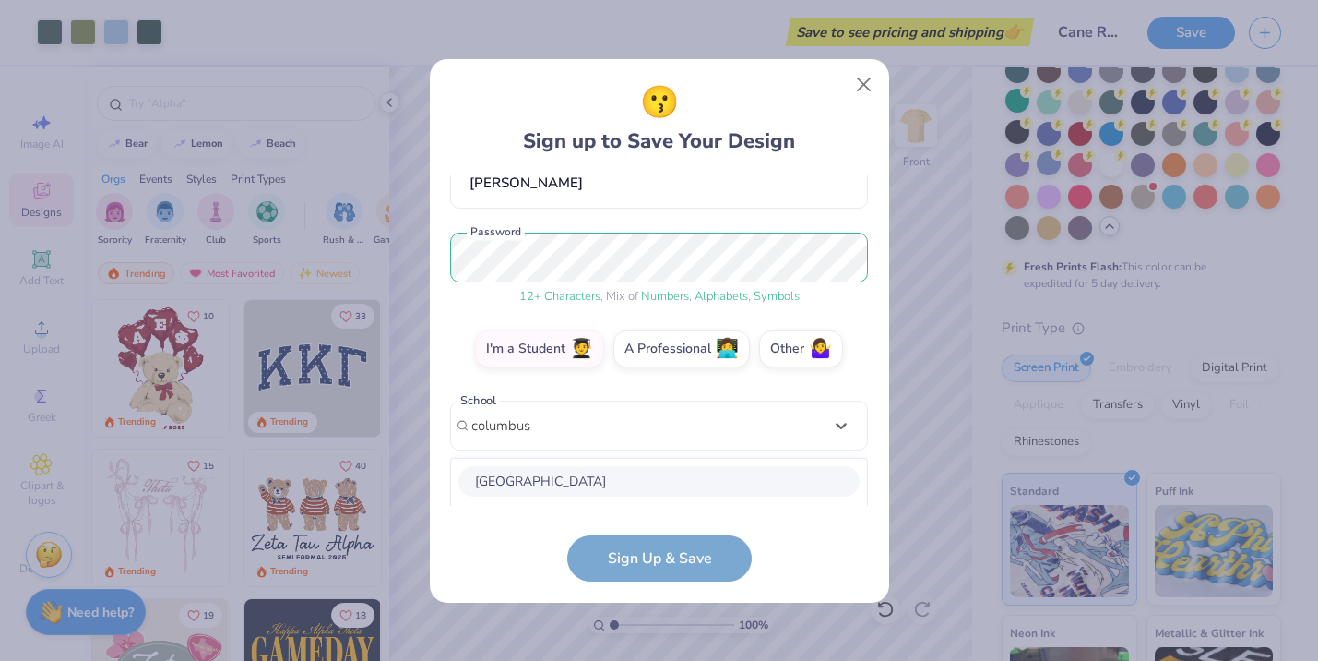
scroll to position [415, 0]
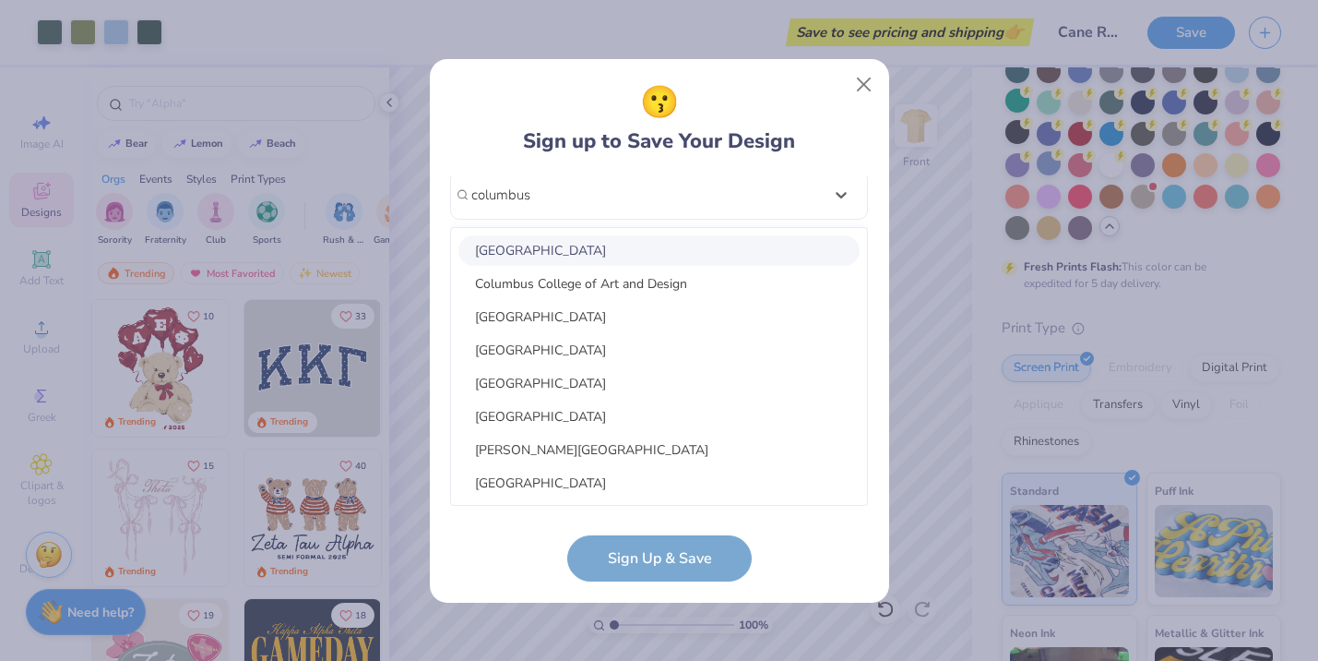
click at [590, 261] on div "[GEOGRAPHIC_DATA]" at bounding box center [659, 250] width 401 height 30
type input "columbus"
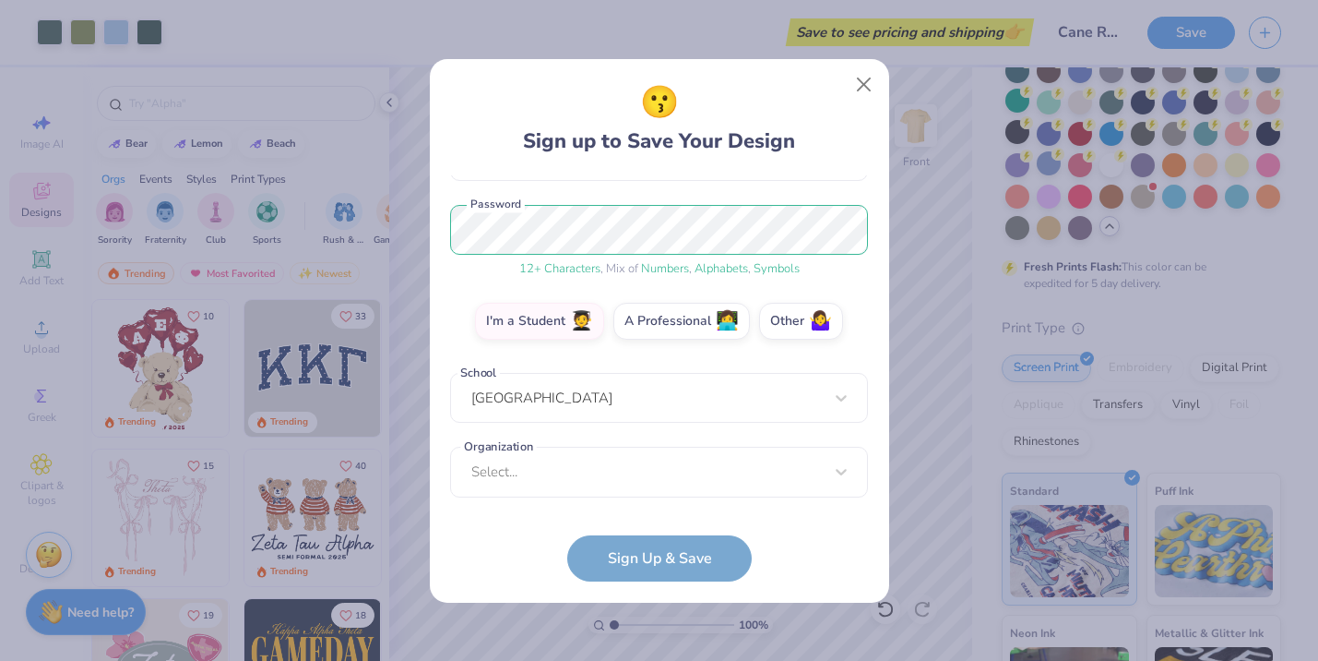
scroll to position [212, 0]
click at [650, 490] on div "[EMAIL_ADDRESS][DOMAIN_NAME] Email [PHONE_NUMBER] Phone [PERSON_NAME] Full Name…" at bounding box center [659, 340] width 418 height 330
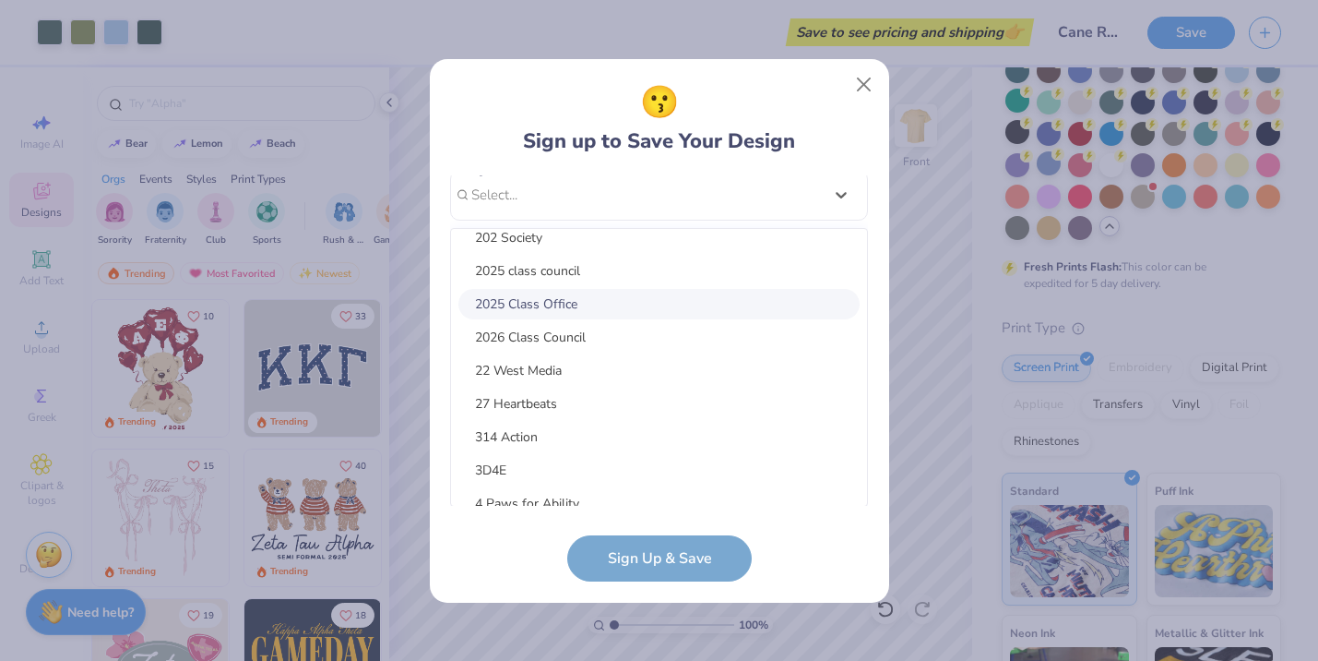
scroll to position [233, 0]
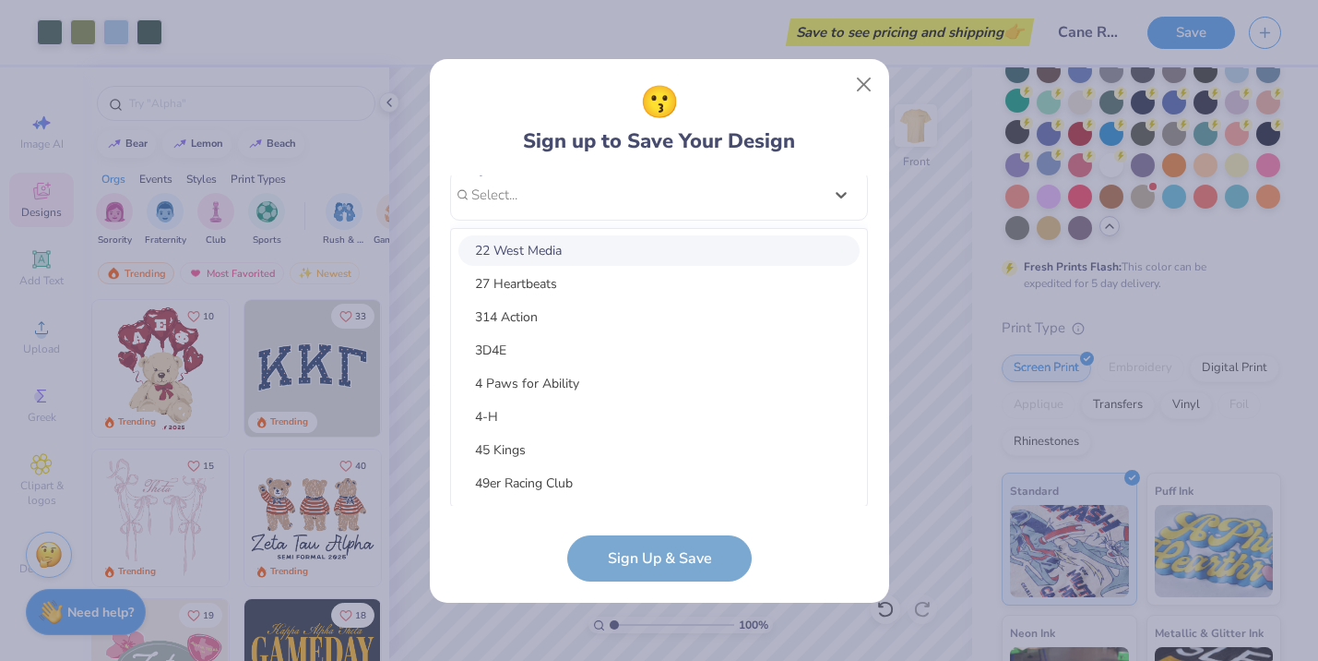
click at [523, 135] on div "😗 Sign up to Save Your Design" at bounding box center [659, 117] width 272 height 77
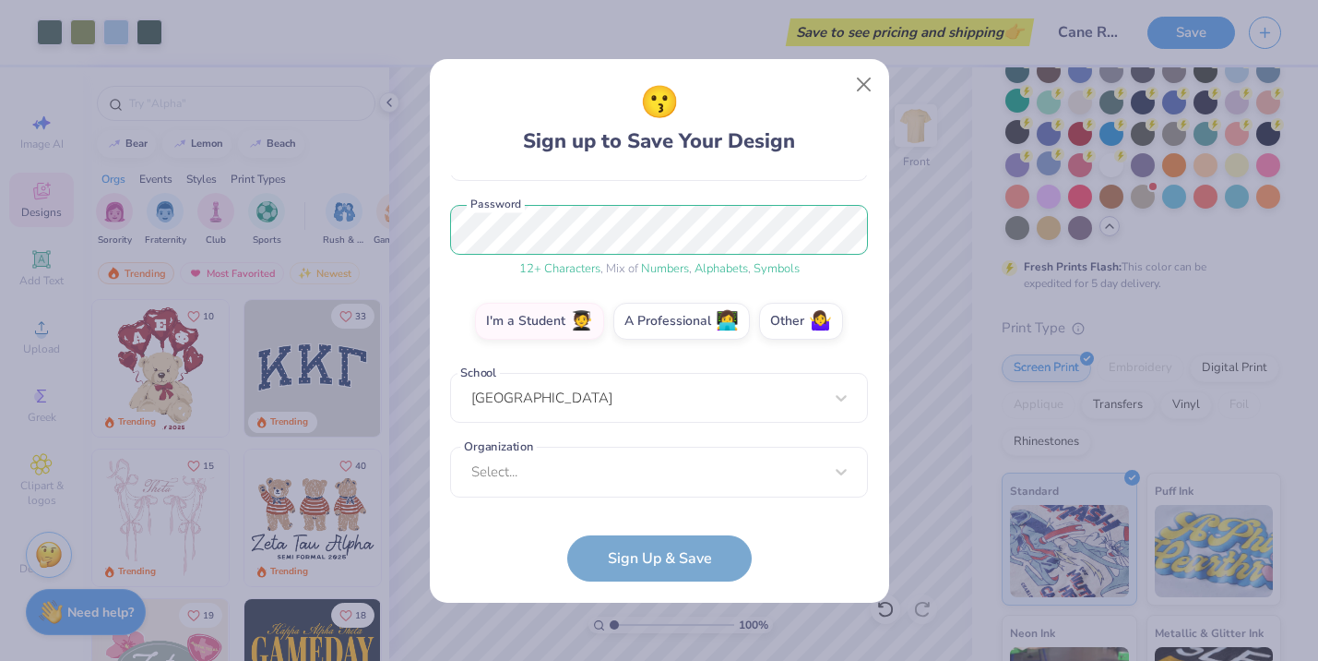
click at [646, 550] on form "[EMAIL_ADDRESS][DOMAIN_NAME] Email [PHONE_NUMBER] Phone [PERSON_NAME] Full Name…" at bounding box center [659, 378] width 418 height 406
click at [650, 482] on div "Select..." at bounding box center [659, 472] width 418 height 51
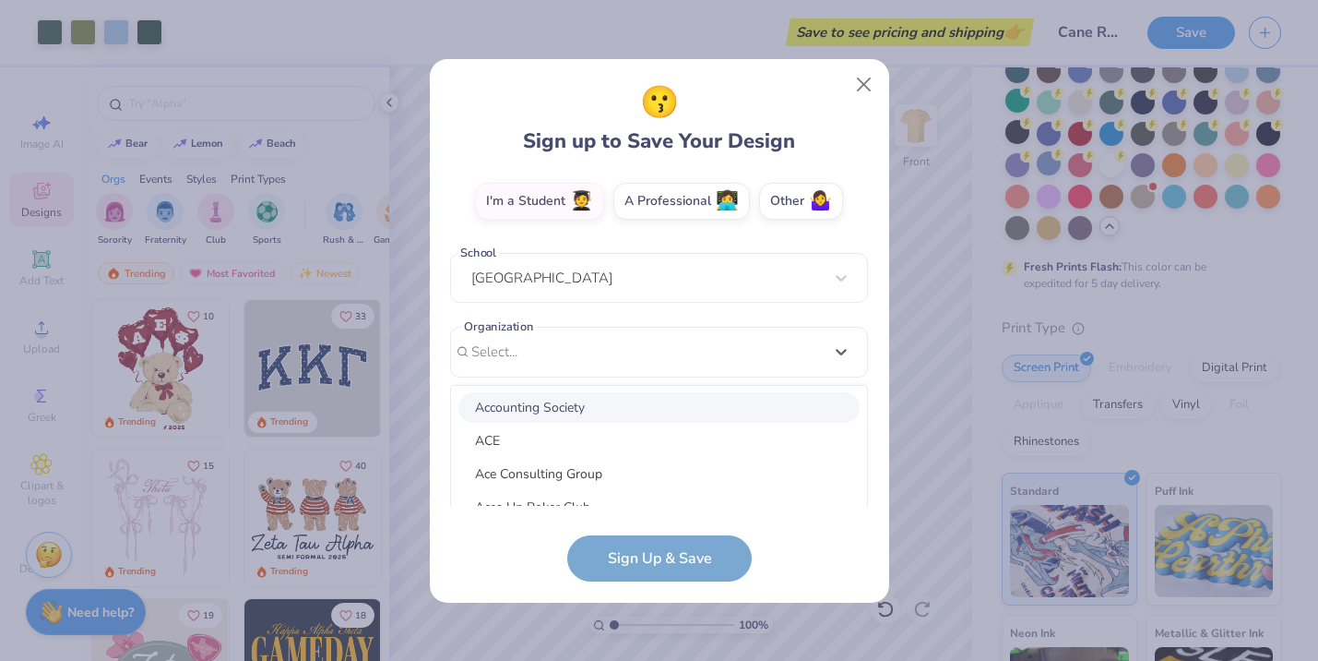
scroll to position [241, 0]
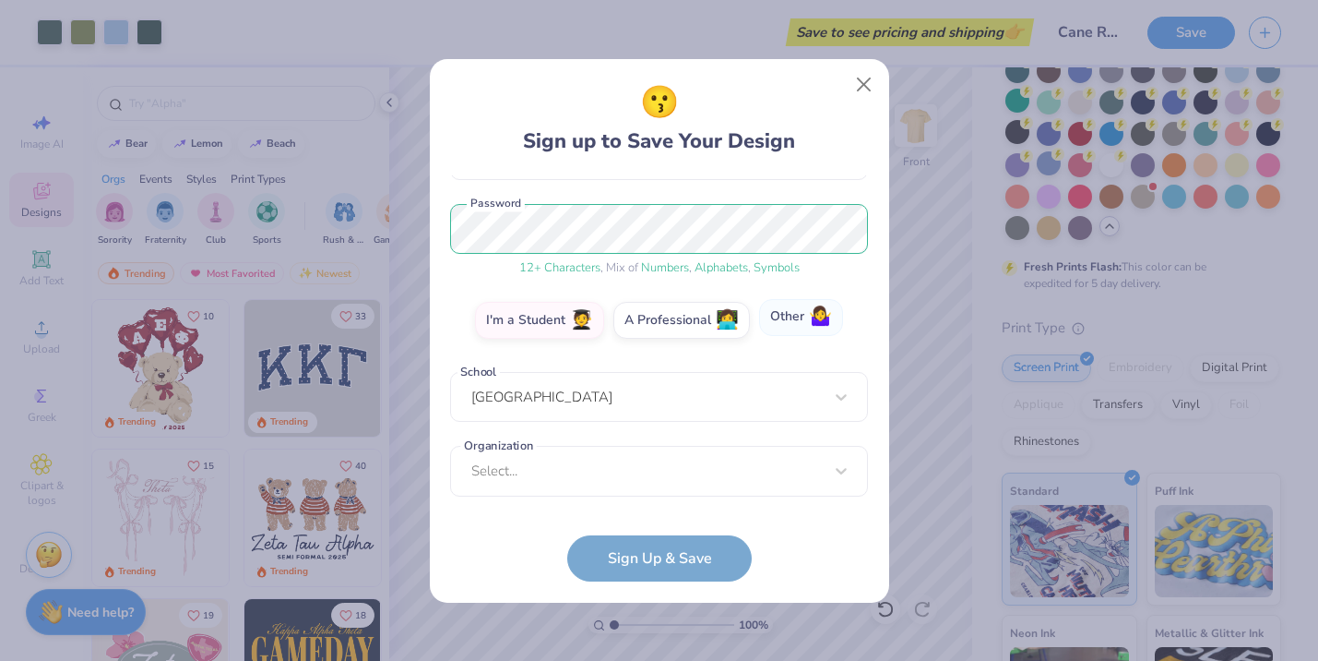
click at [765, 291] on div "[EMAIL_ADDRESS][DOMAIN_NAME] Email [PHONE_NUMBER] Phone [PERSON_NAME] Full Name…" at bounding box center [659, 340] width 418 height 330
click at [791, 320] on label "Other 🤷‍♀️" at bounding box center [801, 318] width 84 height 37
click at [665, 531] on input "Other 🤷‍♀️" at bounding box center [659, 537] width 12 height 12
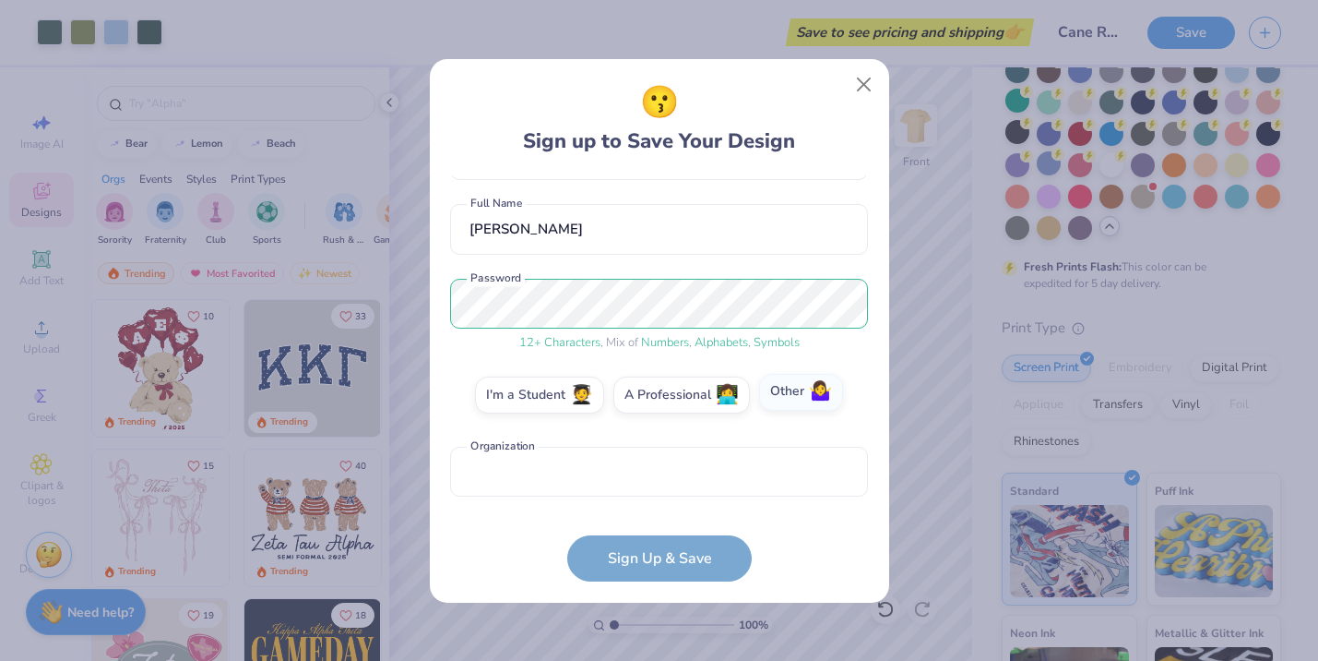
scroll to position [138, 0]
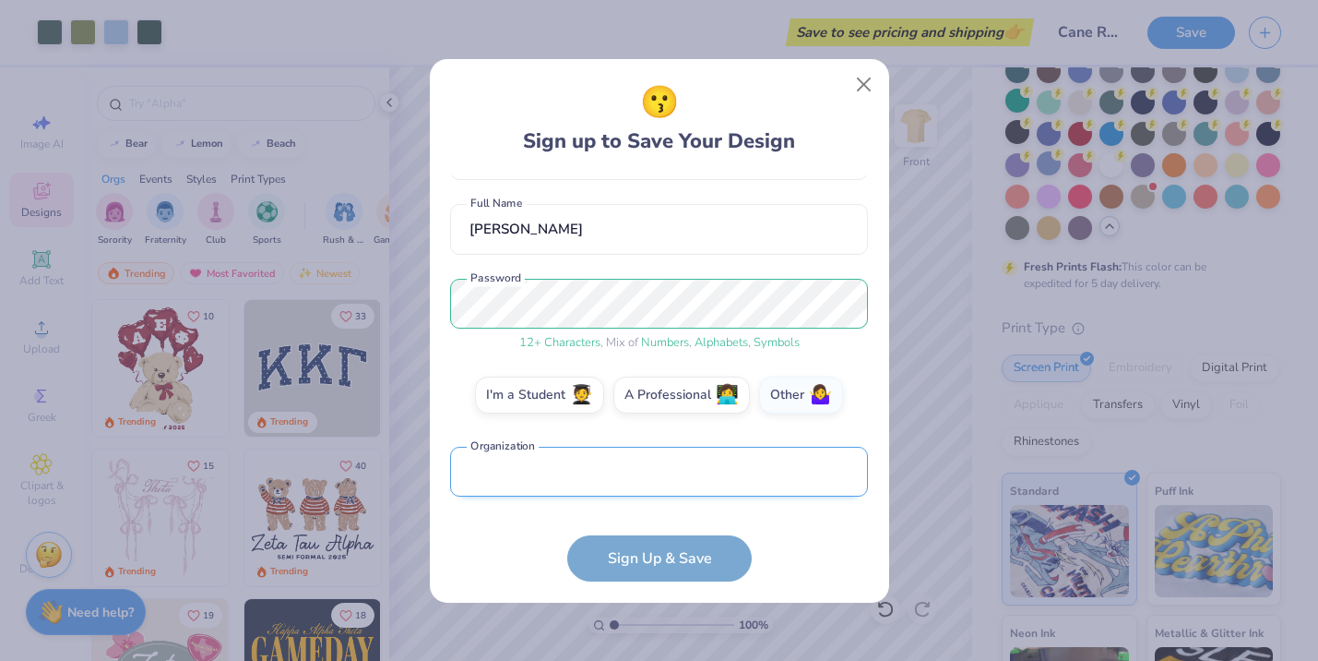
click at [569, 483] on input "text" at bounding box center [659, 472] width 418 height 51
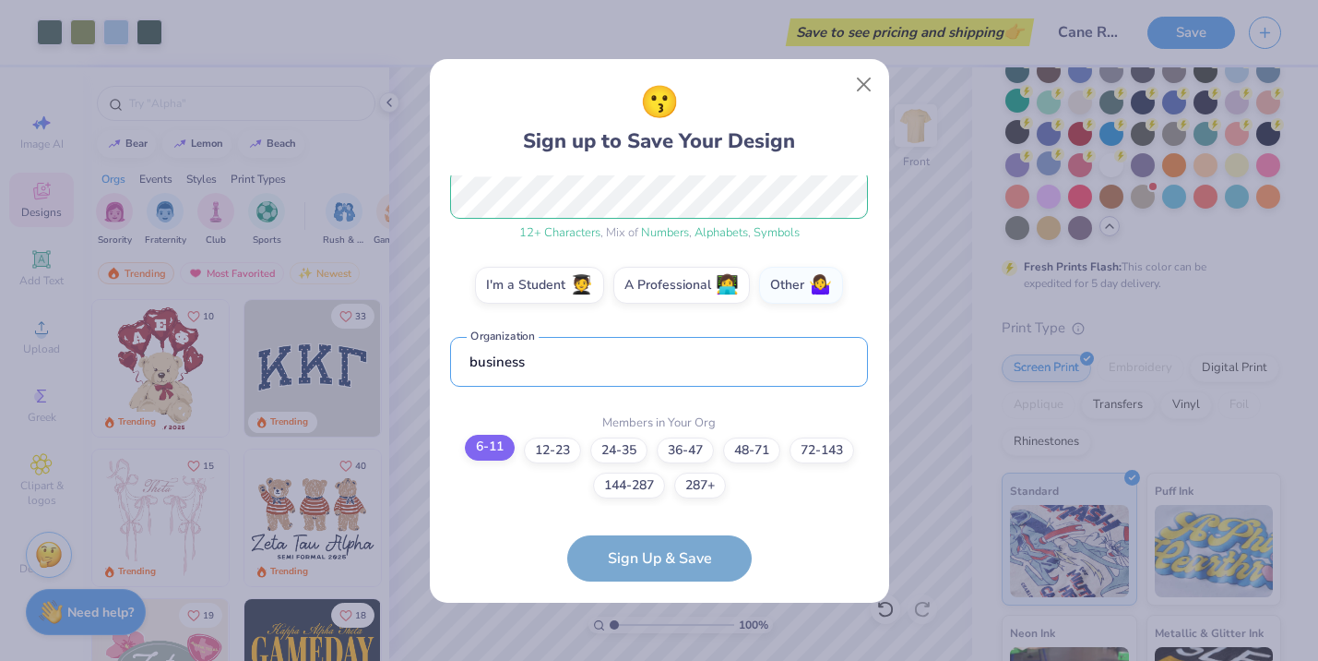
type input "business"
click at [482, 453] on label "6-11" at bounding box center [490, 448] width 50 height 26
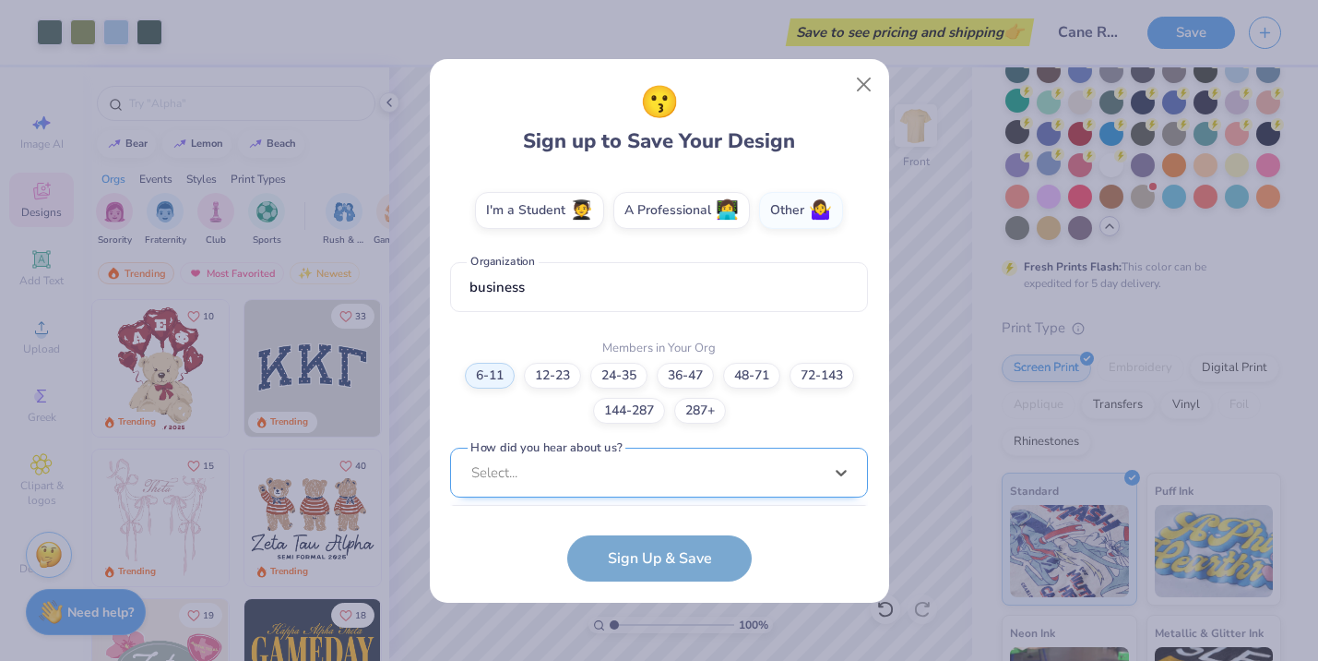
click at [626, 461] on div "option Word of Mouth focused, 8 of 15. 15 results available. Use Up and Down to…" at bounding box center [659, 615] width 418 height 337
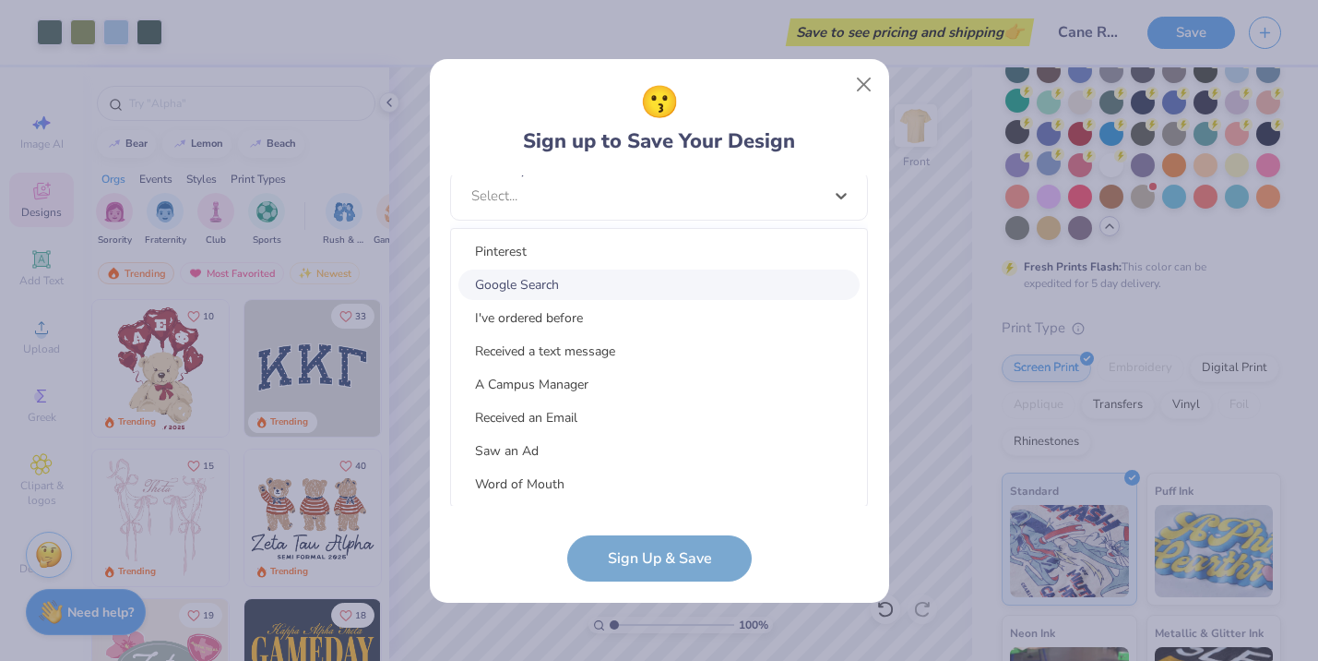
click at [605, 280] on div "Google Search" at bounding box center [659, 284] width 401 height 30
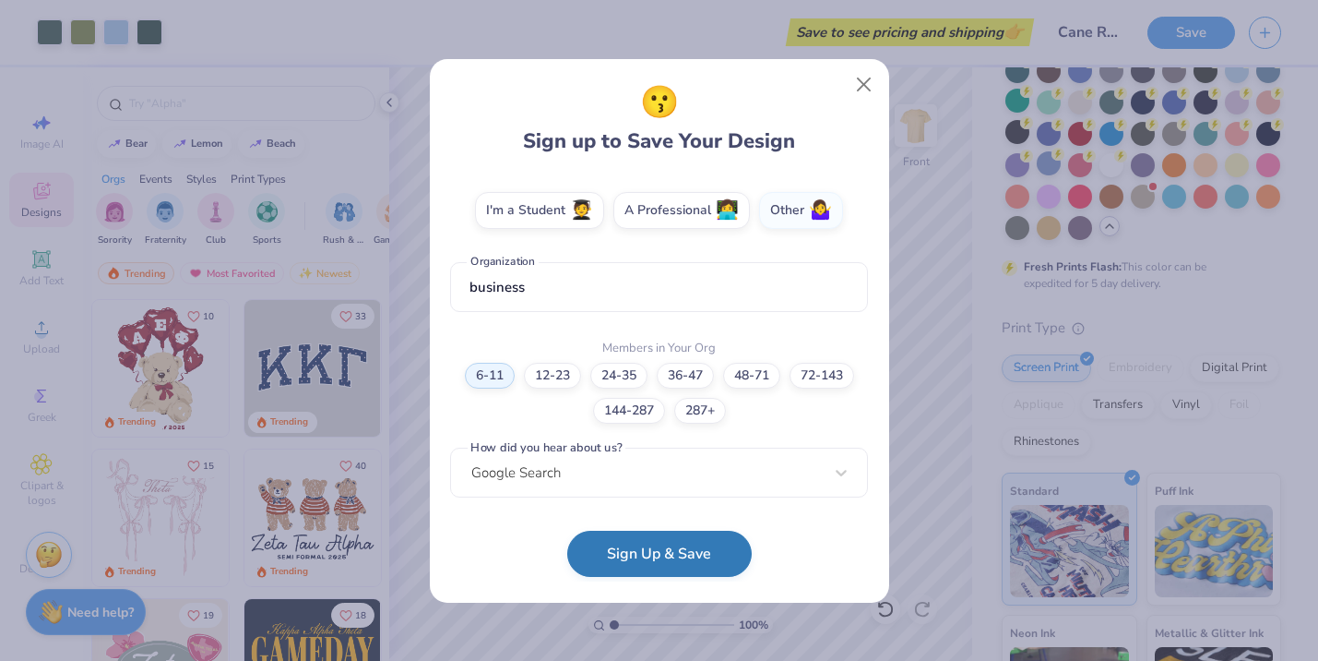
click at [604, 542] on button "Sign Up & Save" at bounding box center [659, 553] width 185 height 46
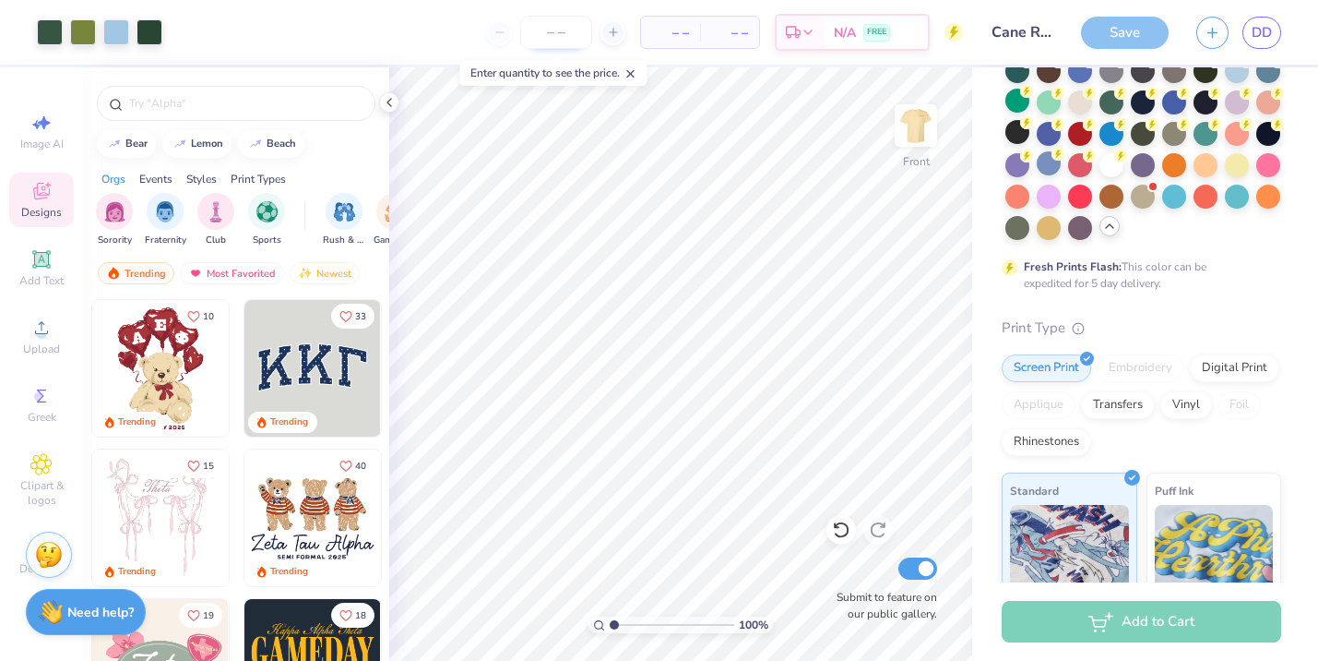
click at [565, 26] on input "number" at bounding box center [556, 32] width 72 height 33
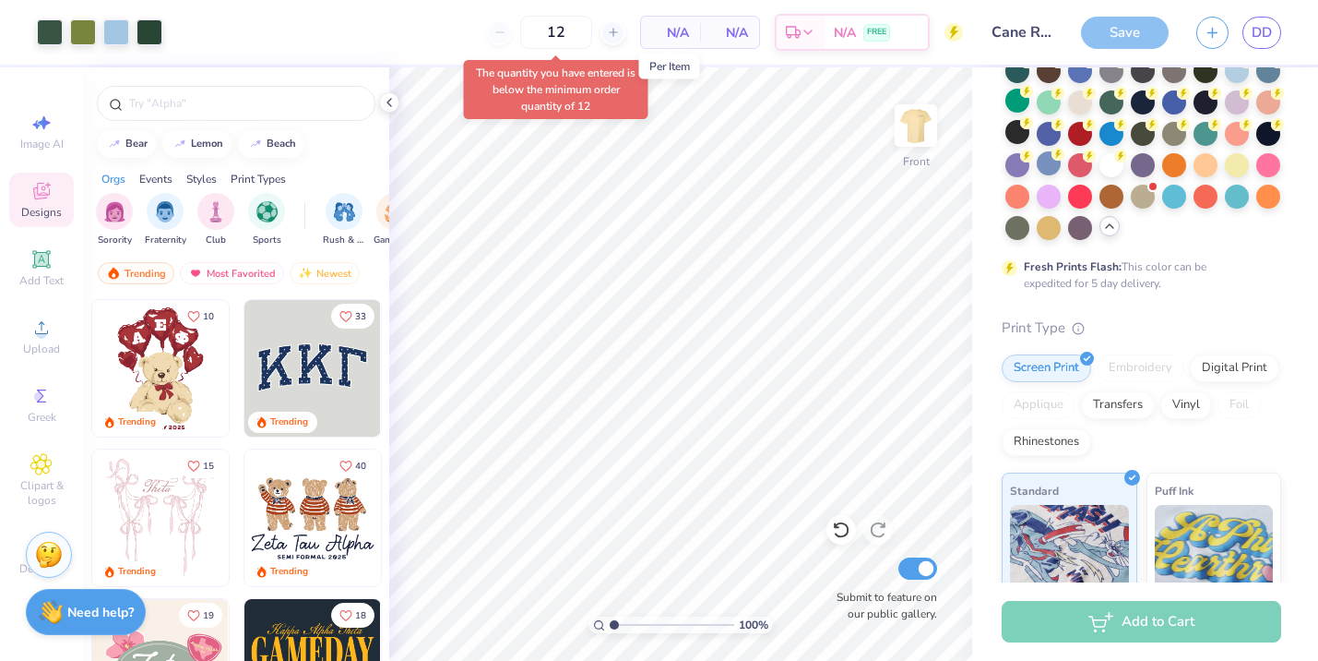
click at [674, 35] on span "N/A" at bounding box center [670, 32] width 37 height 19
click at [518, 30] on input "12" at bounding box center [495, 32] width 72 height 33
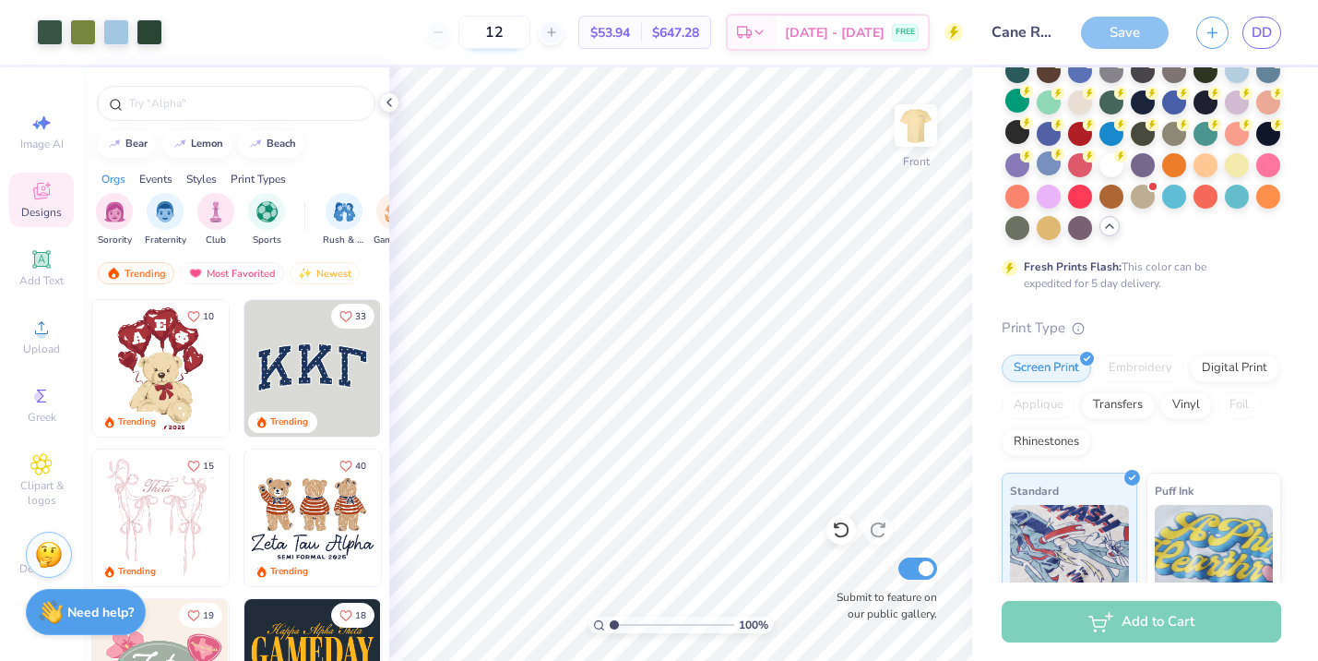
type input "1"
click at [443, 42] on div "5 N/A Per Item N/A Total Est. Delivery N/A FREE" at bounding box center [569, 32] width 787 height 65
type input "12"
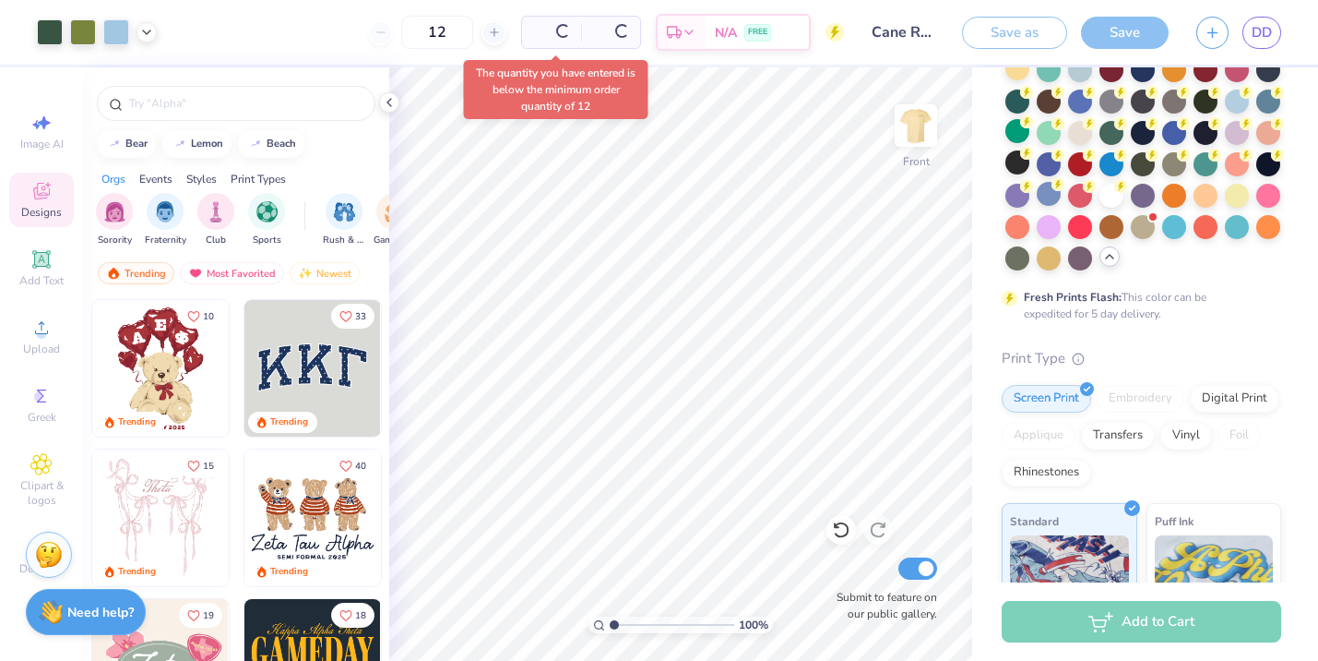
scroll to position [209, 0]
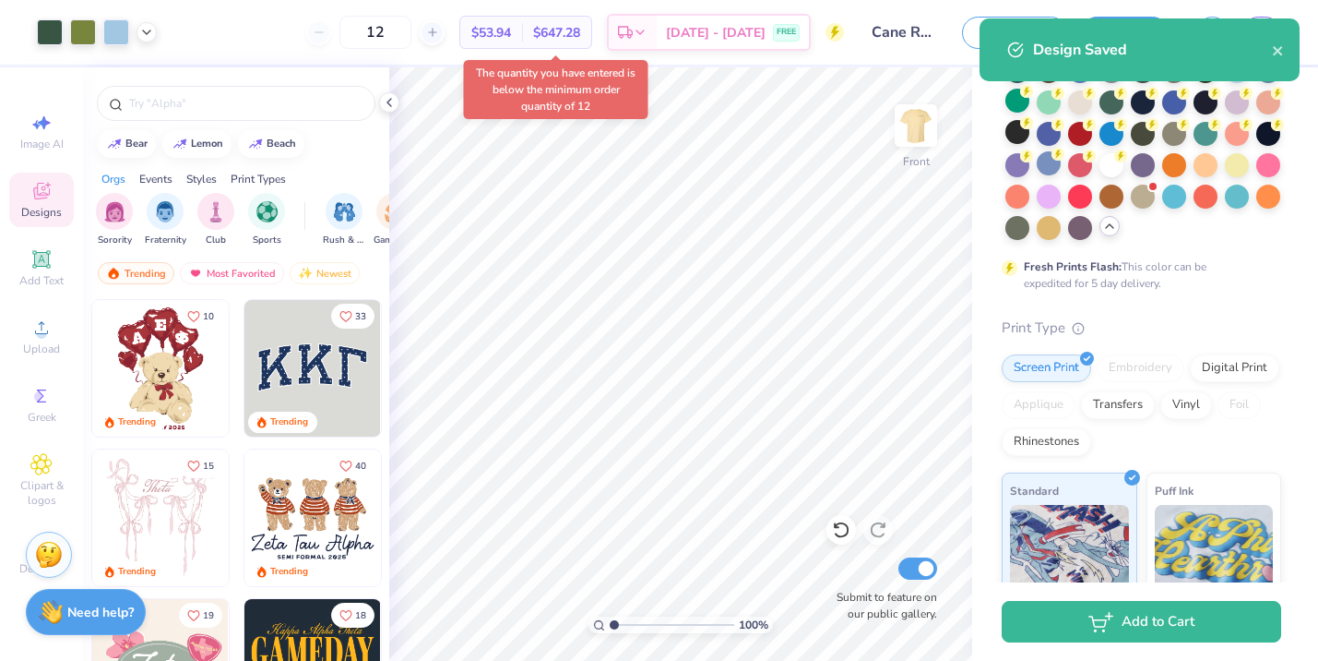
click at [511, 41] on span "$53.94" at bounding box center [491, 32] width 40 height 19
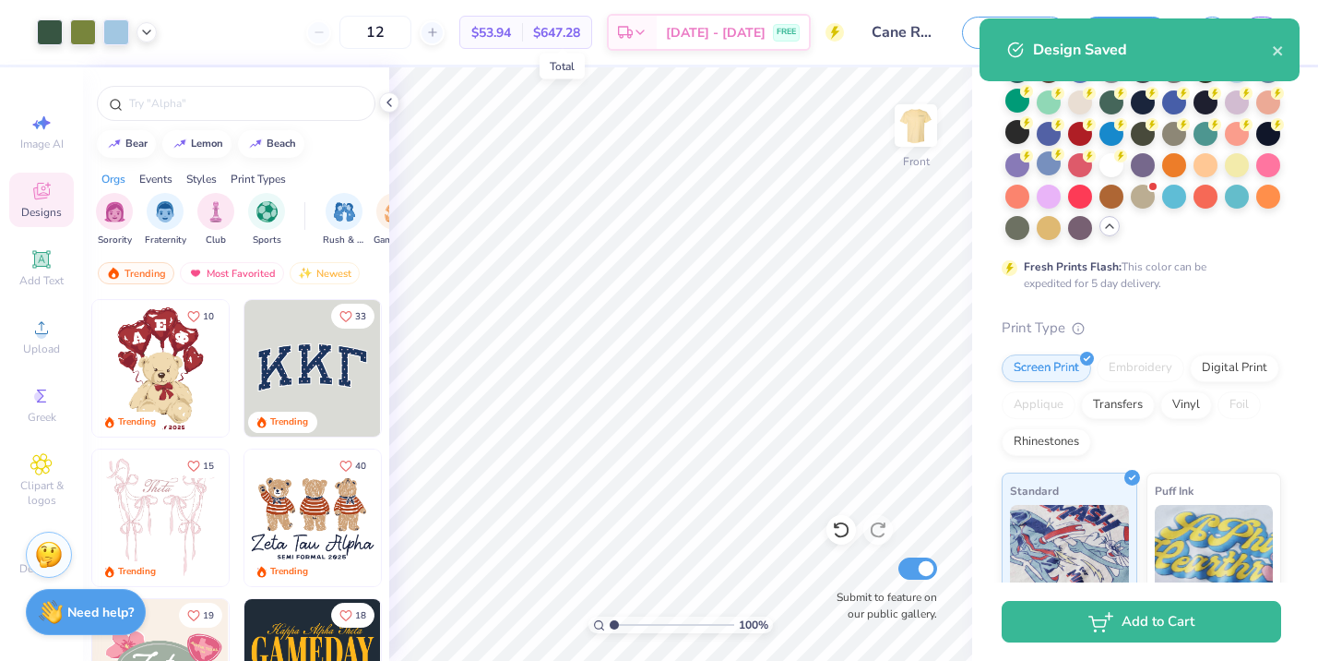
click at [558, 34] on span "$647.28" at bounding box center [556, 32] width 47 height 19
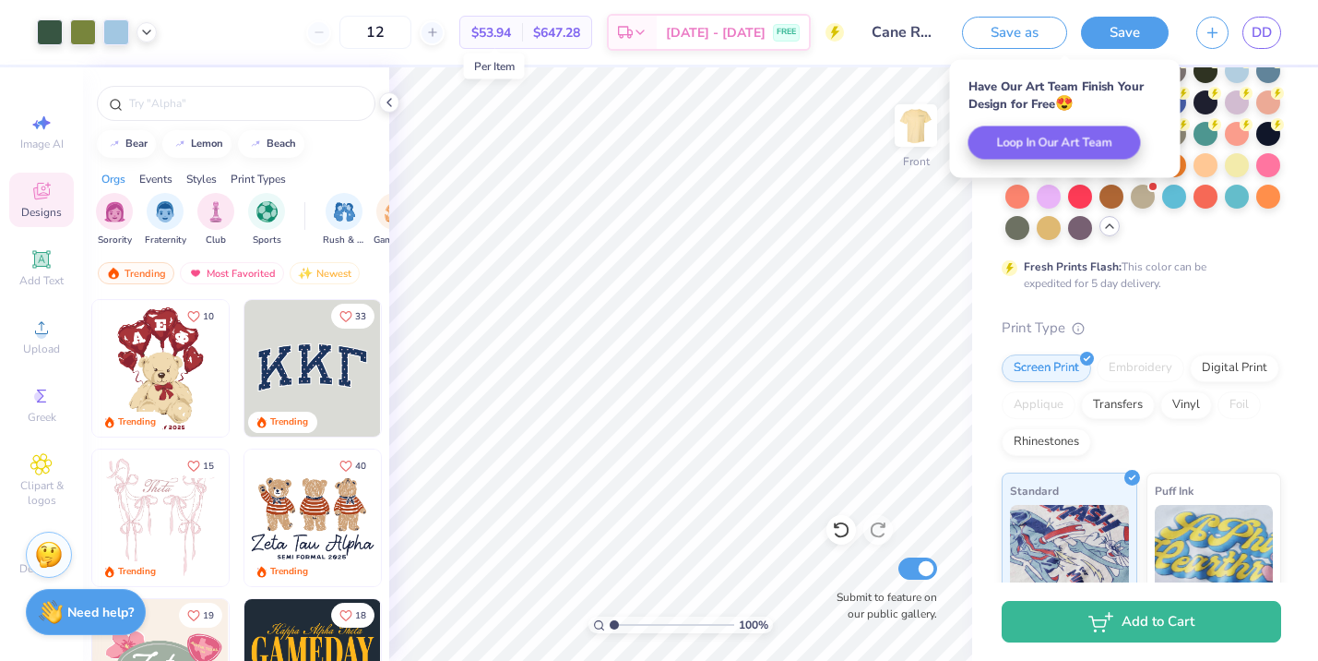
click at [506, 35] on span "$53.94" at bounding box center [491, 32] width 40 height 19
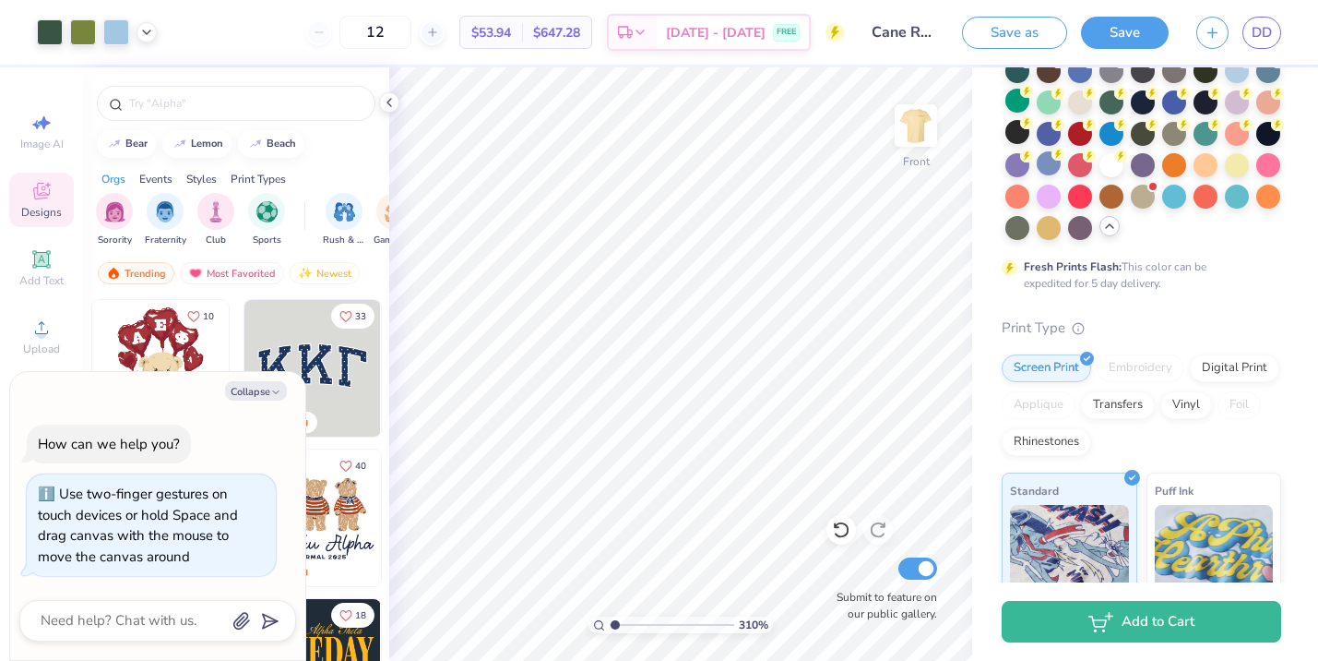
type input "1"
drag, startPoint x: 612, startPoint y: 624, endPoint x: 602, endPoint y: 622, distance: 9.4
click at [602, 623] on div "100 %" at bounding box center [681, 624] width 185 height 17
click at [910, 133] on img at bounding box center [916, 126] width 74 height 74
click at [912, 129] on img at bounding box center [916, 126] width 74 height 74
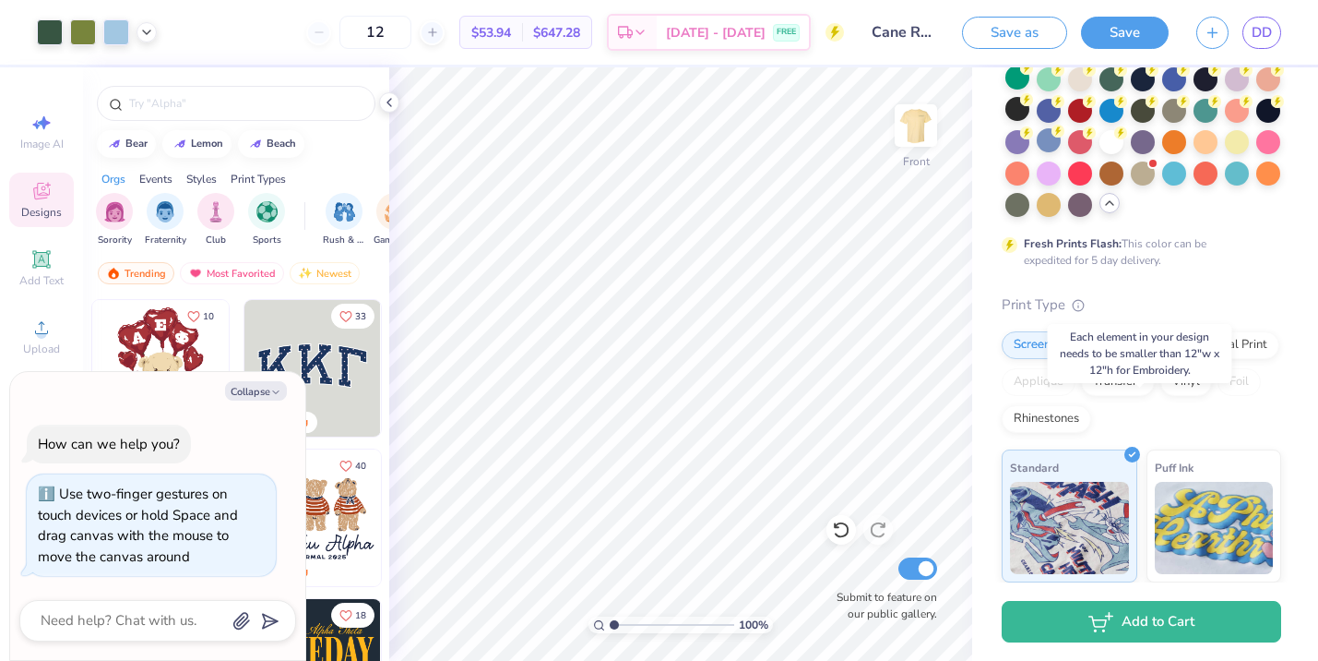
scroll to position [0, 0]
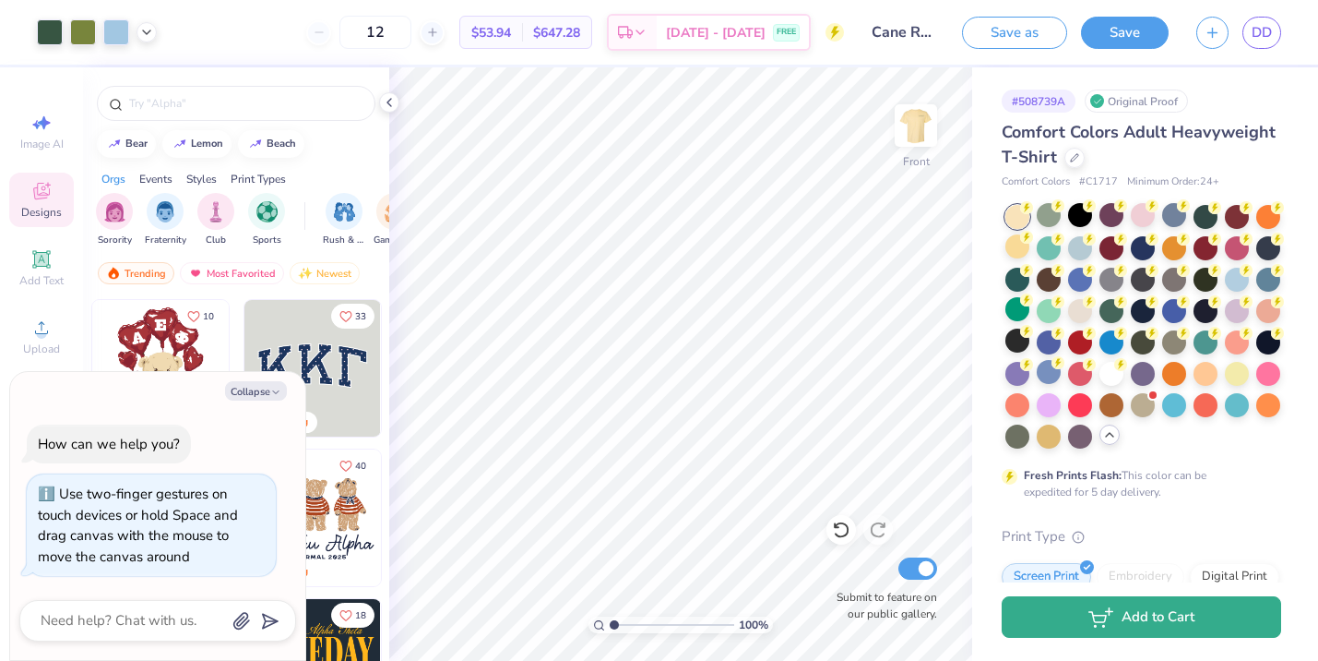
click at [1122, 626] on button "Add to Cart" at bounding box center [1142, 617] width 280 height 42
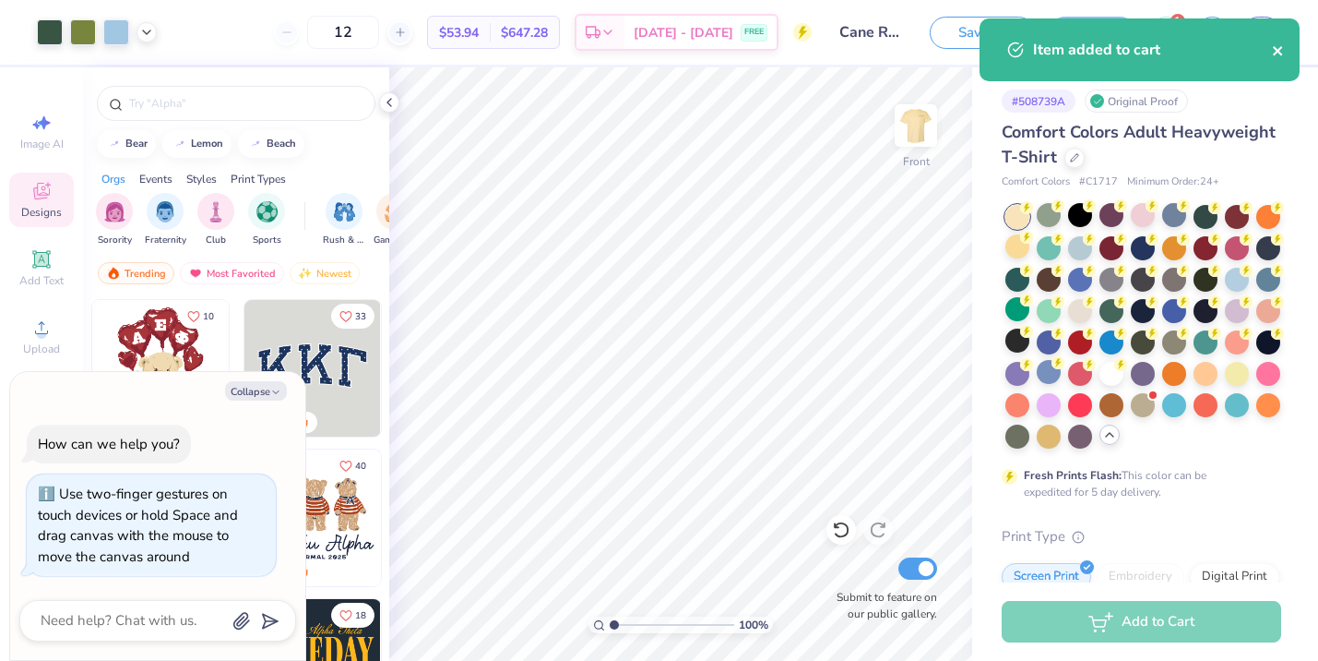
click at [1282, 48] on icon "close" at bounding box center [1278, 50] width 13 height 15
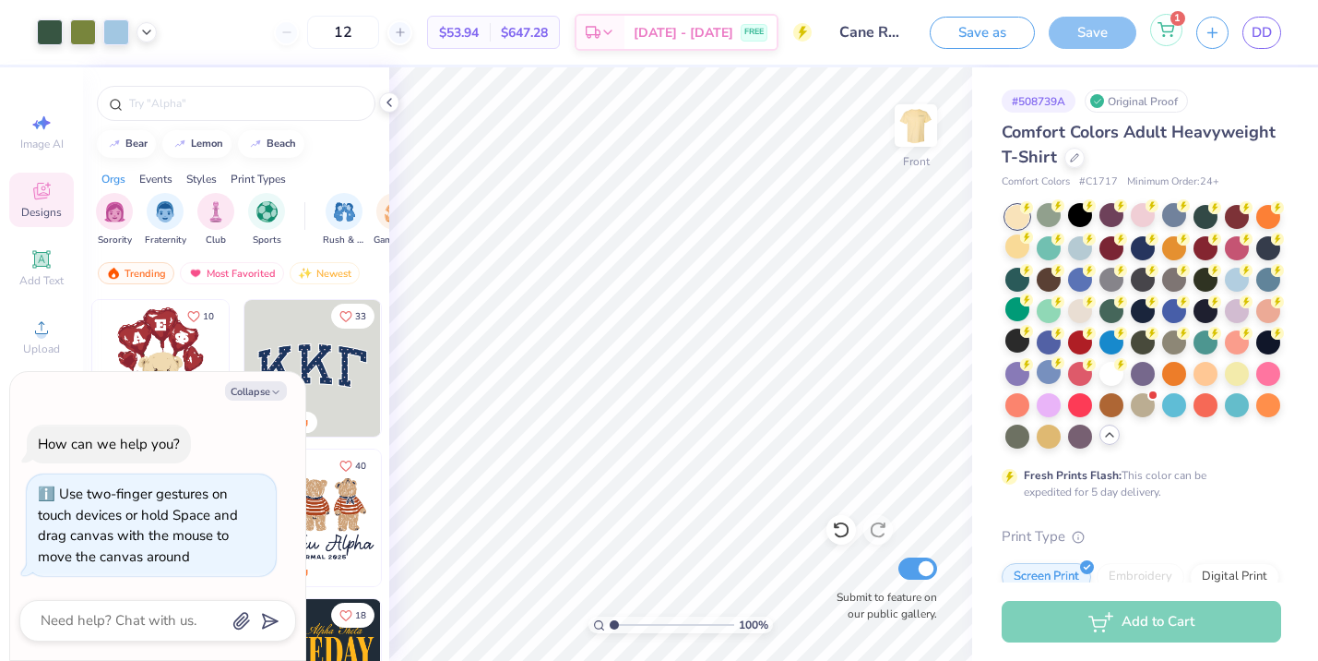
click at [1176, 33] on div "1" at bounding box center [1166, 30] width 32 height 32
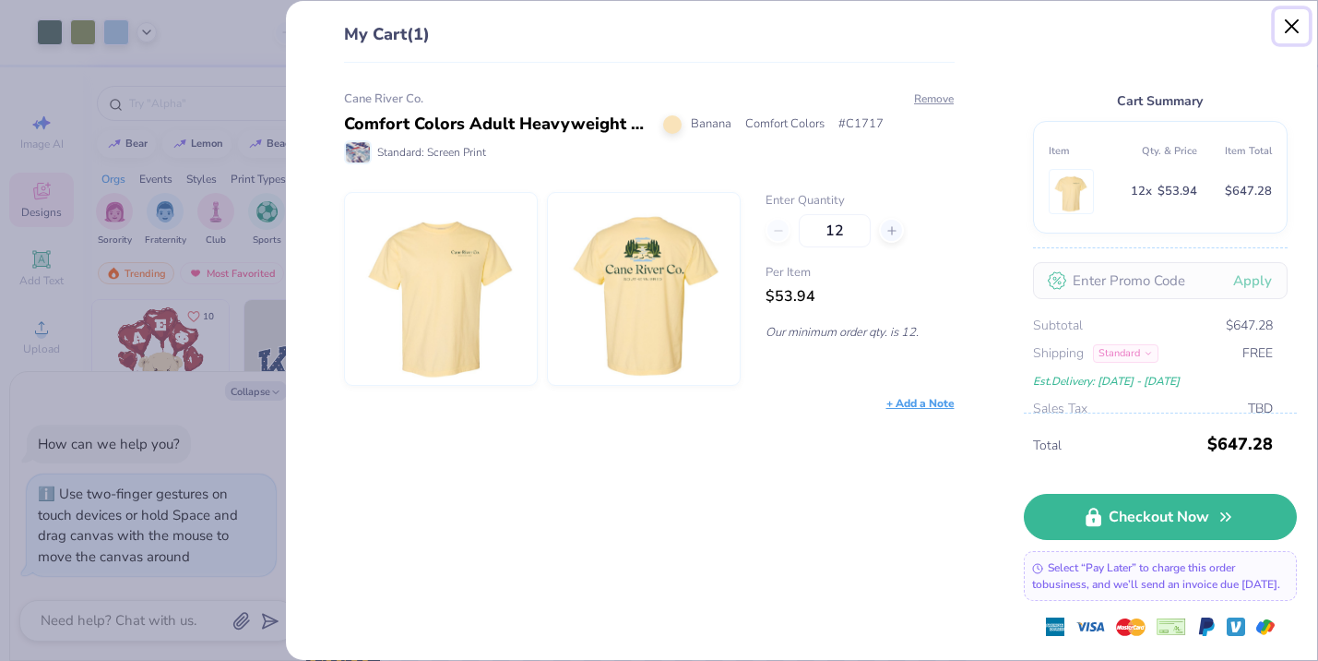
click at [1293, 23] on button "Close" at bounding box center [1292, 26] width 35 height 35
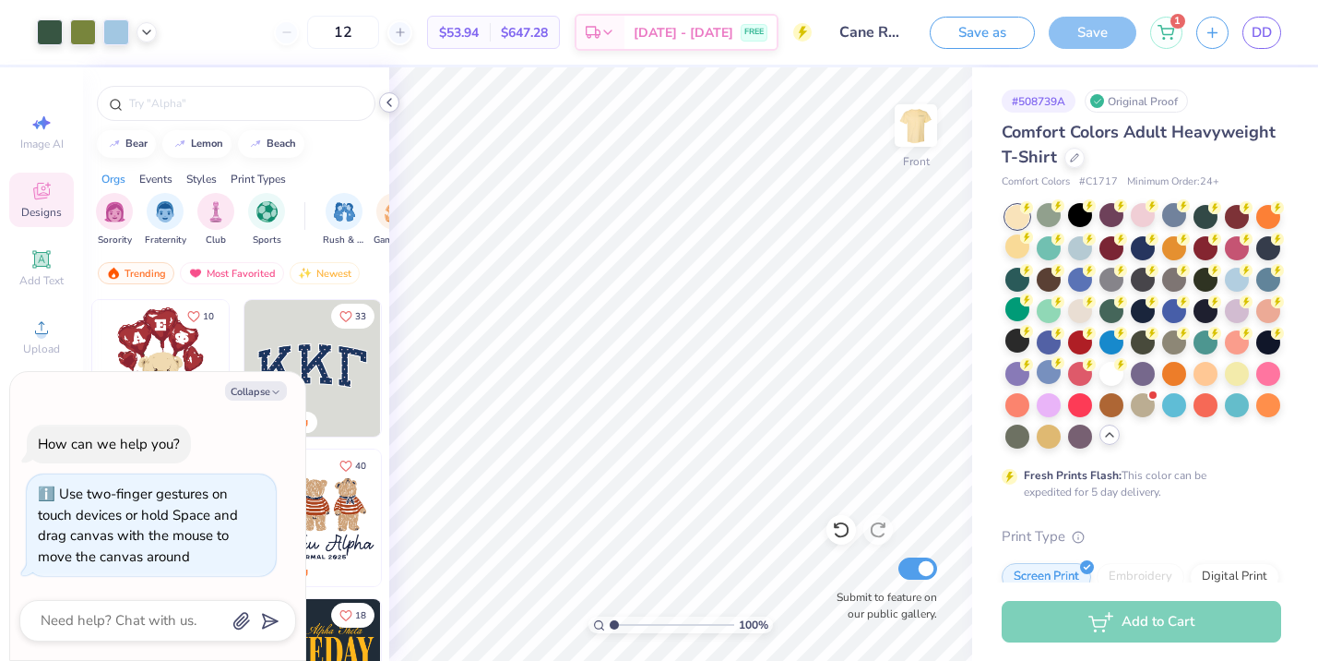
click at [387, 101] on polyline at bounding box center [389, 102] width 4 height 7
type textarea "x"
